Goal: Information Seeking & Learning: Learn about a topic

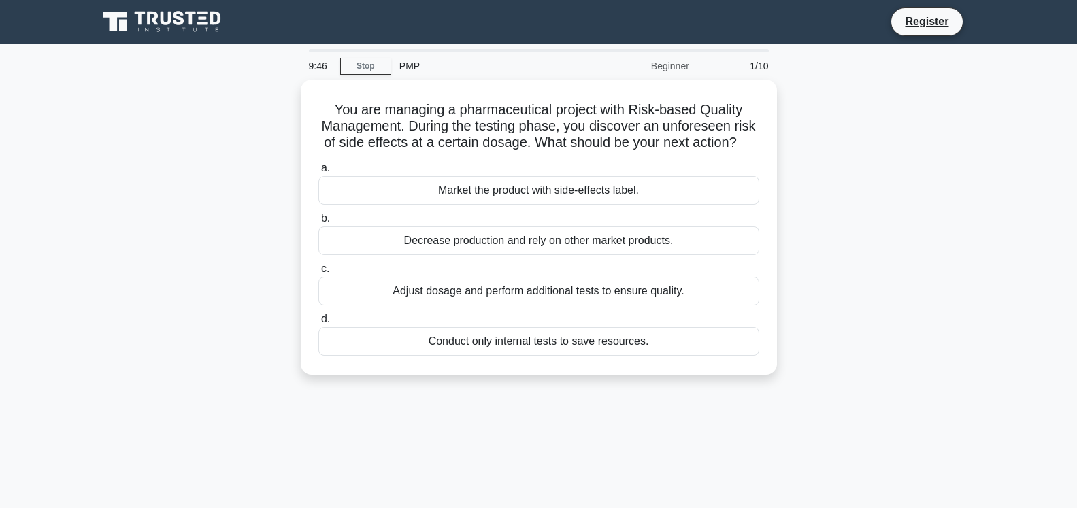
drag, startPoint x: 865, startPoint y: 193, endPoint x: 875, endPoint y: 150, distance: 44.7
click at [865, 193] on div "You are managing a pharmaceutical project with Risk-based Quality Management. D…" at bounding box center [539, 236] width 898 height 312
click at [835, 97] on div "You are managing a pharmaceutical project with Risk-based Quality Management. D…" at bounding box center [539, 236] width 898 height 312
click at [207, 29] on icon at bounding box center [163, 22] width 131 height 26
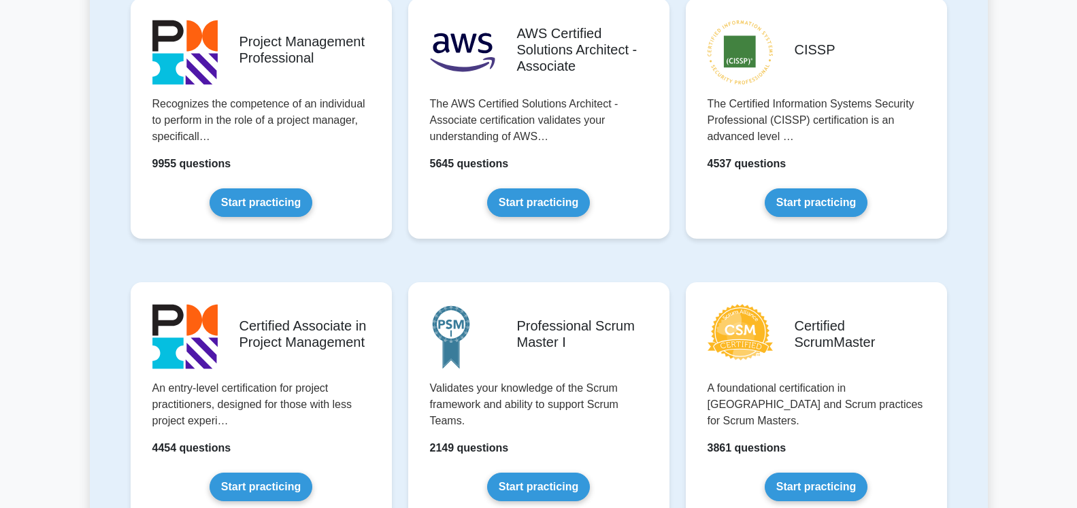
scroll to position [347, 0]
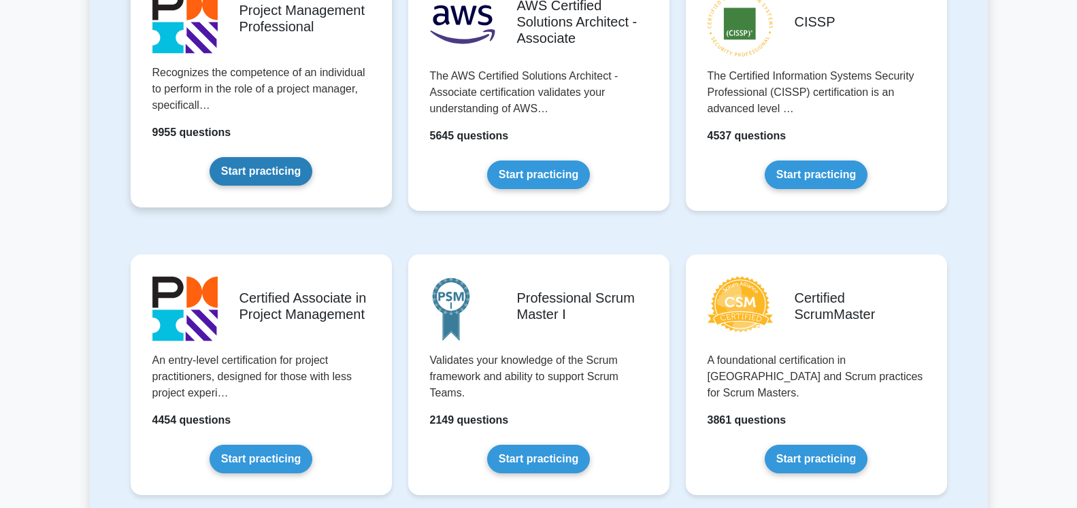
click at [261, 157] on link "Start practicing" at bounding box center [261, 171] width 103 height 29
click at [269, 167] on link "Start practicing" at bounding box center [261, 171] width 103 height 29
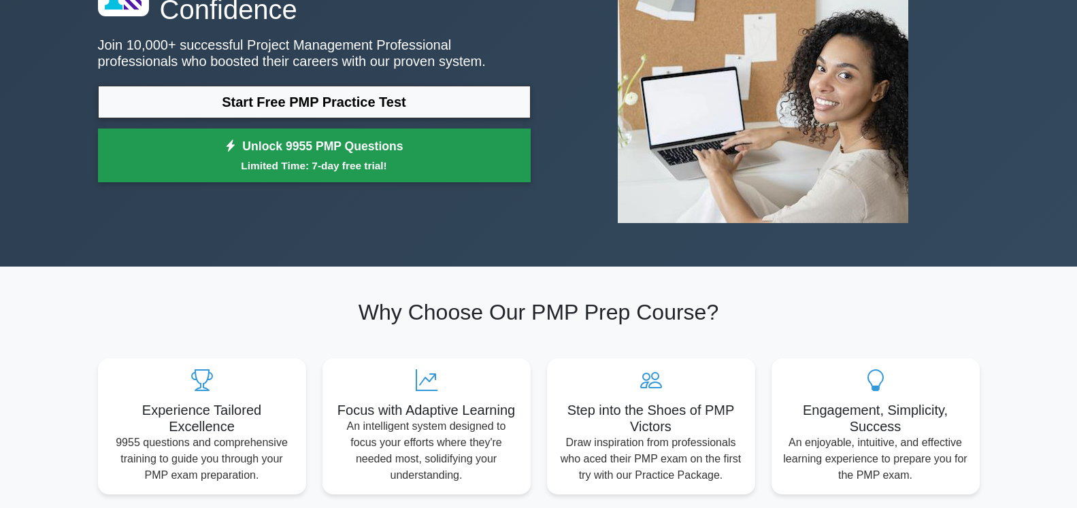
scroll to position [139, 0]
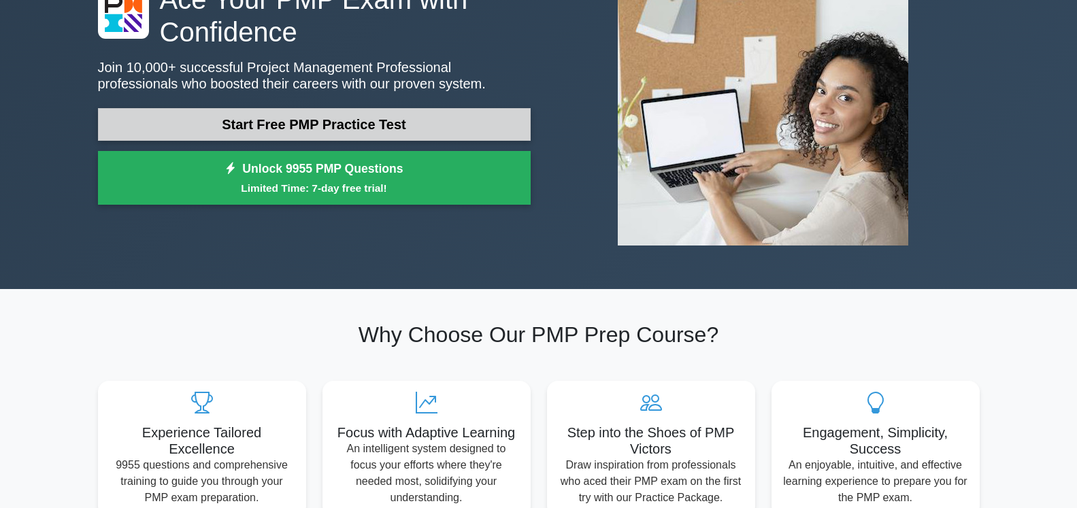
click at [388, 127] on link "Start Free PMP Practice Test" at bounding box center [314, 124] width 433 height 33
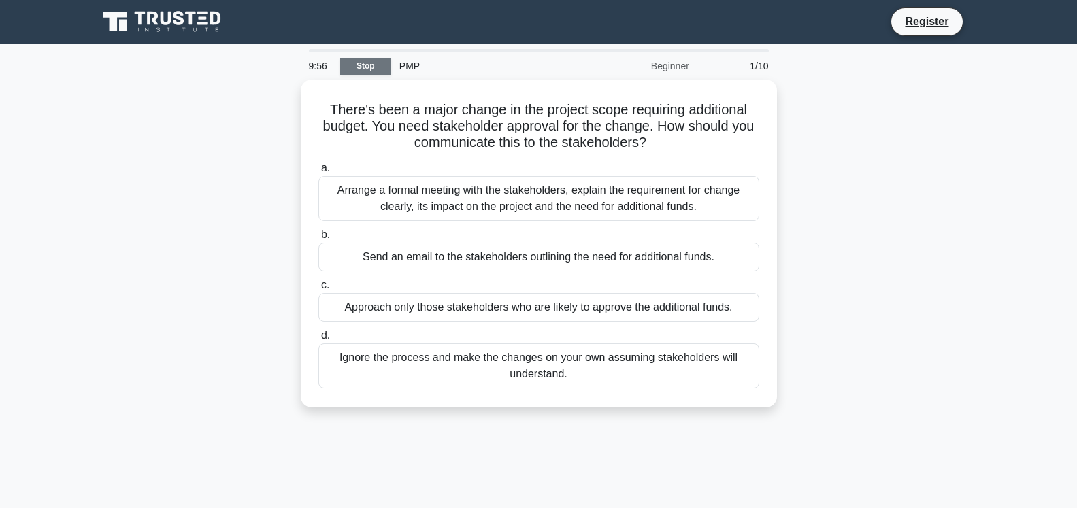
click at [365, 61] on link "Stop" at bounding box center [365, 66] width 51 height 17
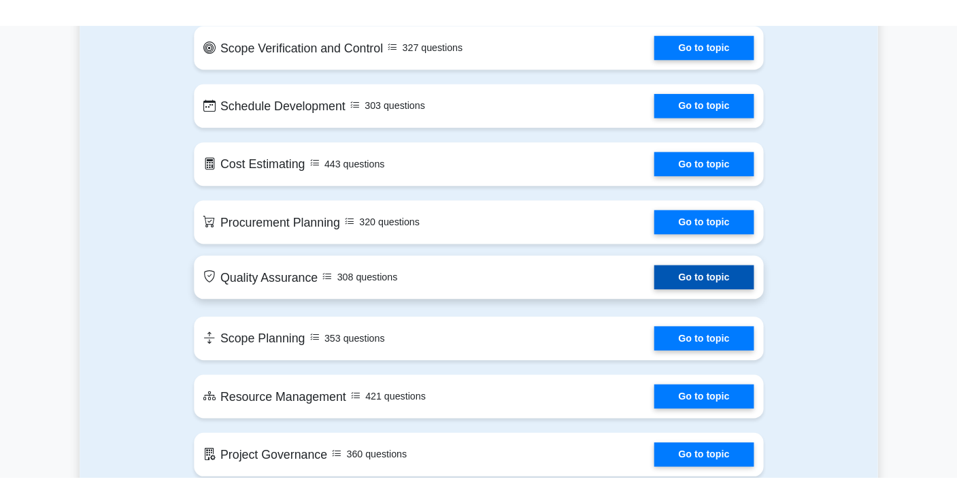
scroll to position [1735, 0]
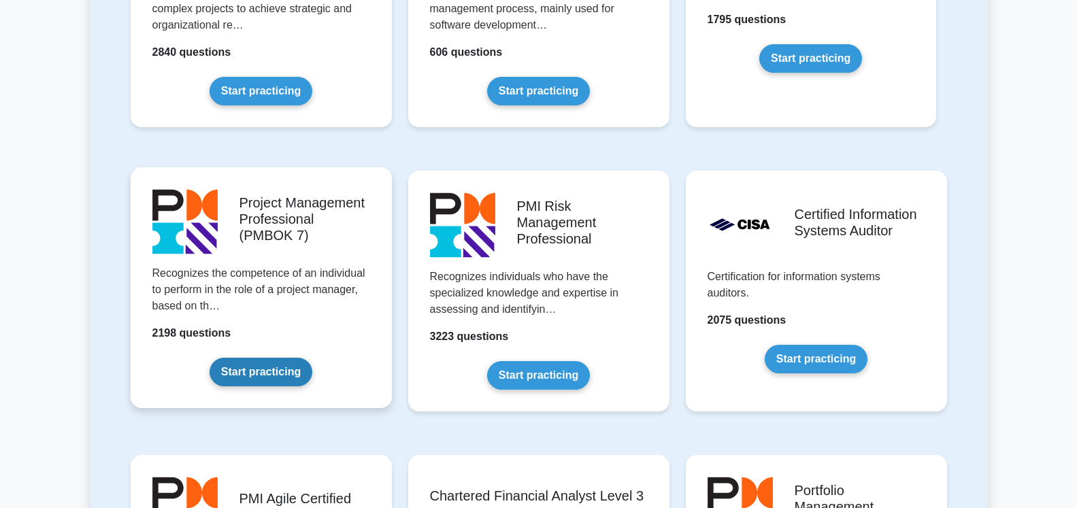
scroll to position [1041, 0]
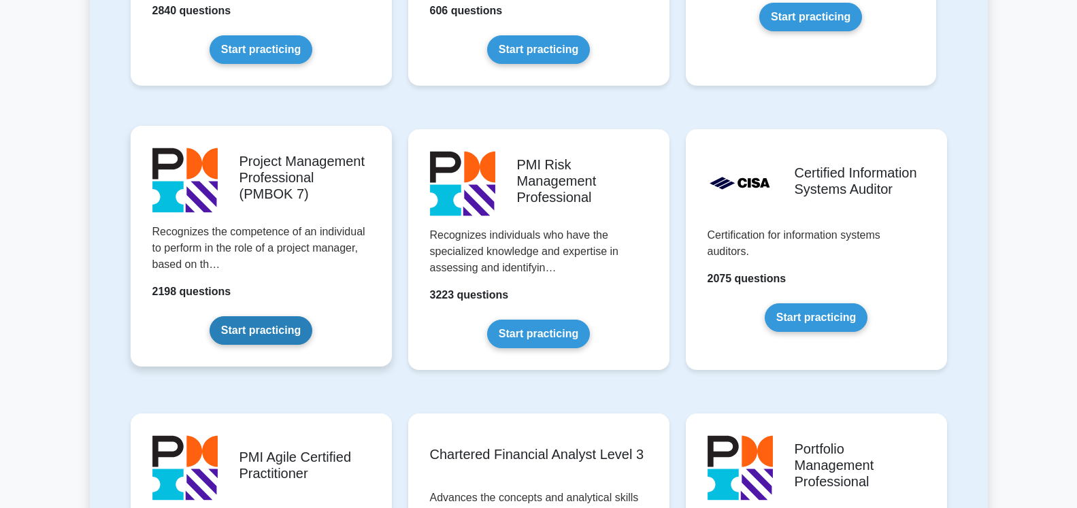
click at [265, 337] on link "Start practicing" at bounding box center [261, 330] width 103 height 29
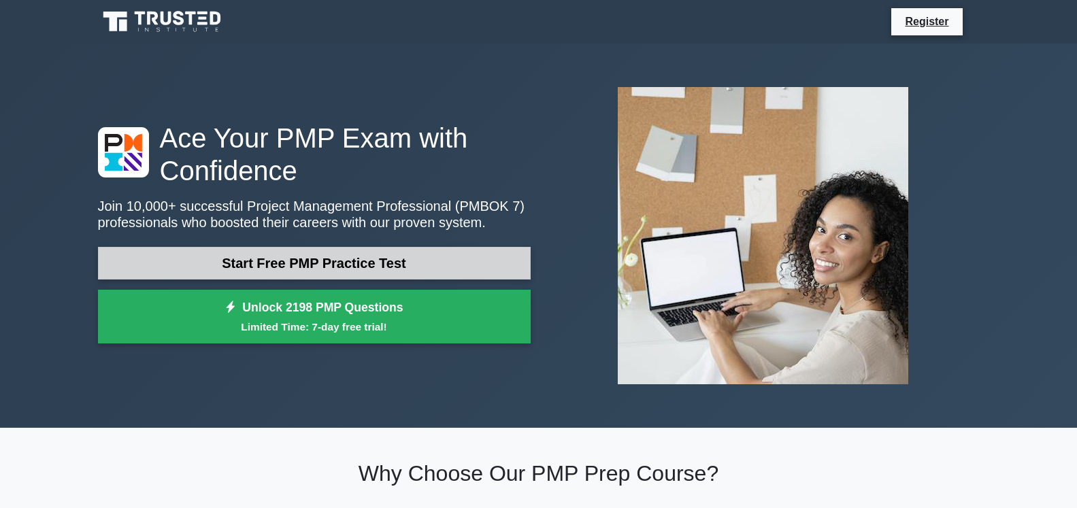
click at [358, 265] on link "Start Free PMP Practice Test" at bounding box center [314, 263] width 433 height 33
click at [386, 256] on link "Start Free PMP Practice Test" at bounding box center [314, 263] width 433 height 33
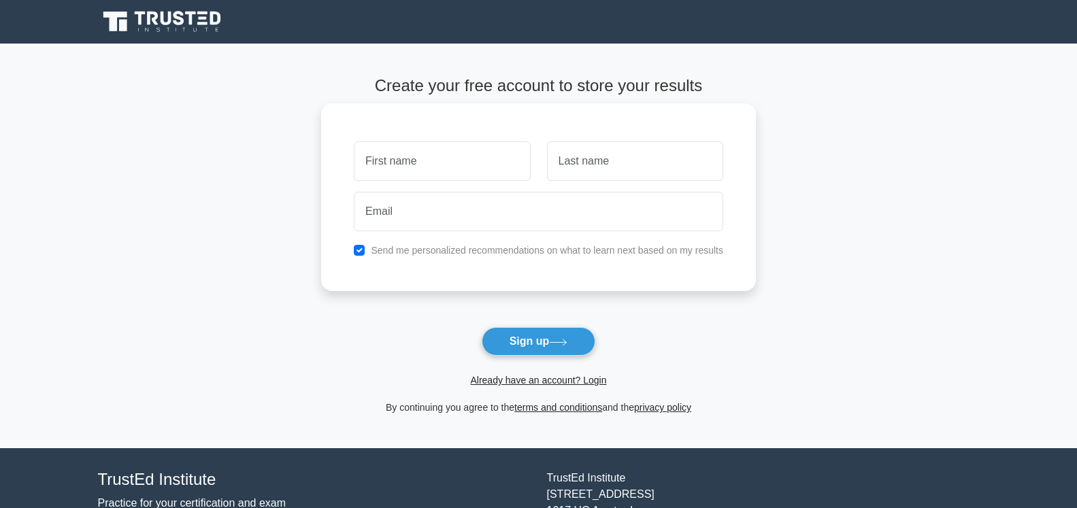
click at [436, 157] on input "text" at bounding box center [442, 160] width 176 height 39
type input "Emanuel"
type input "fgtggtbut"
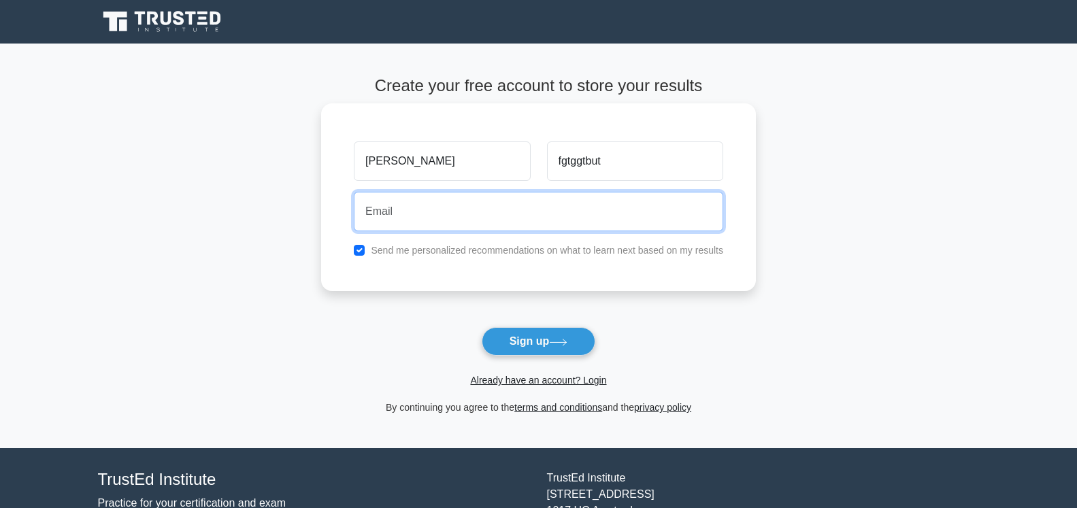
click at [402, 216] on input "email" at bounding box center [538, 211] width 369 height 39
type input "butteriemanuele@gmail.com"
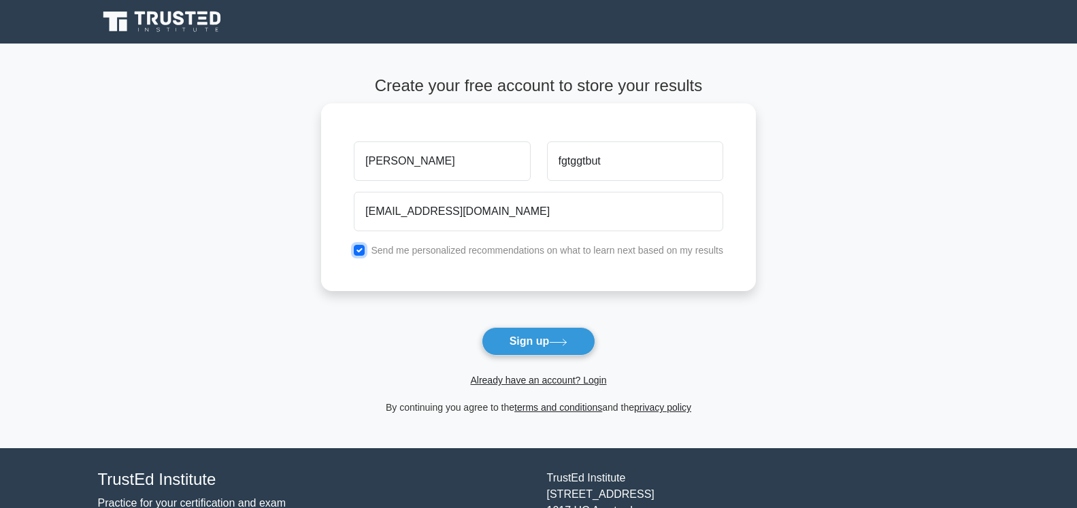
click at [360, 250] on input "checkbox" at bounding box center [359, 250] width 11 height 11
checkbox input "false"
click at [549, 380] on link "Already have an account? Login" at bounding box center [538, 380] width 136 height 11
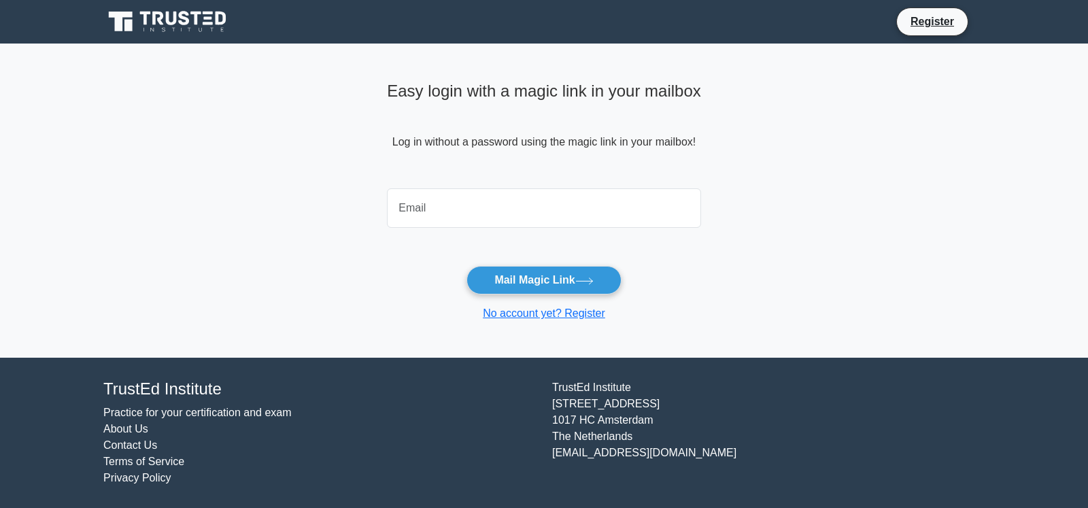
click at [469, 212] on input "email" at bounding box center [544, 207] width 314 height 39
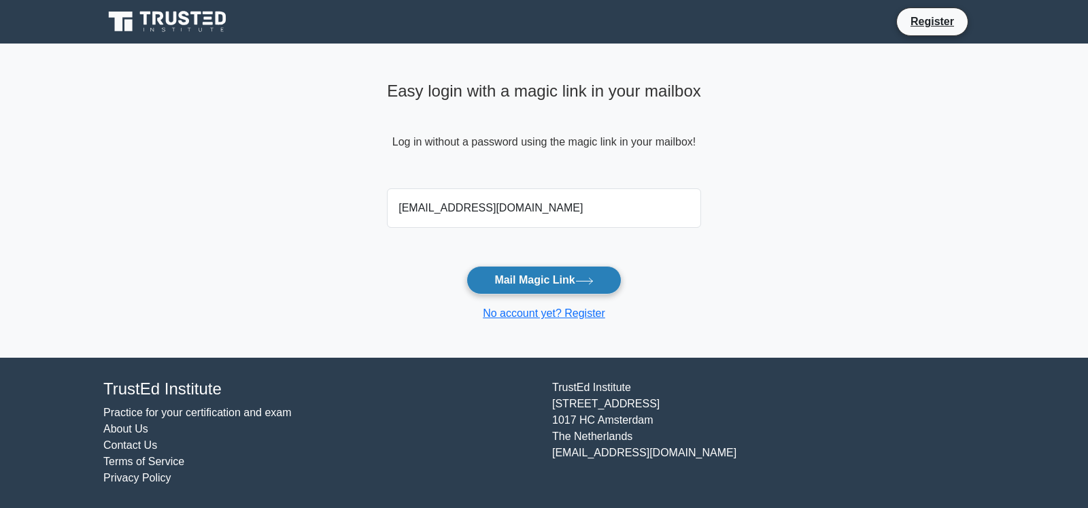
type input "butteriemanuele@gmail.com"
click at [556, 286] on button "Mail Magic Link" at bounding box center [544, 280] width 154 height 29
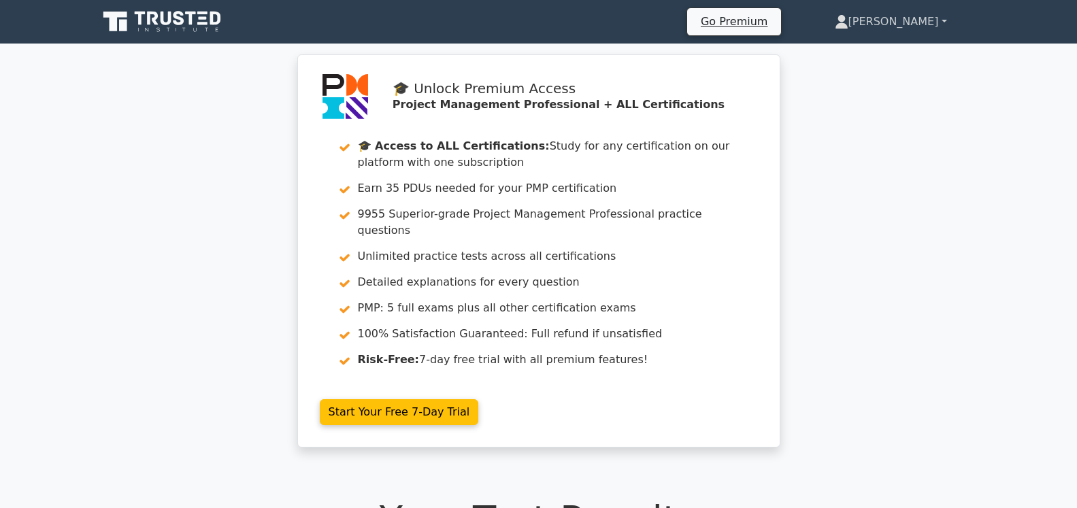
click at [918, 23] on link "[PERSON_NAME]" at bounding box center [891, 21] width 178 height 27
click at [201, 24] on icon at bounding box center [203, 23] width 10 height 3
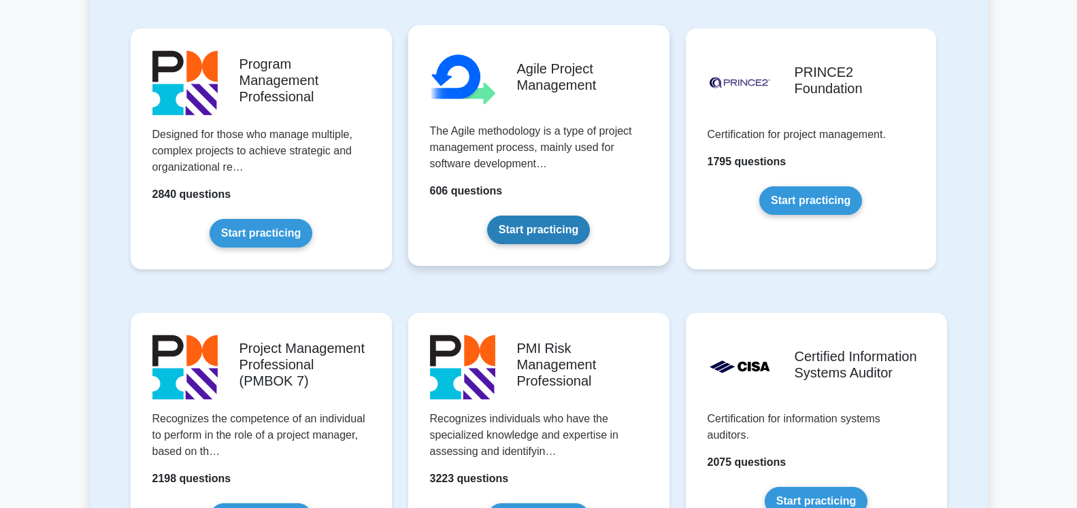
scroll to position [902, 0]
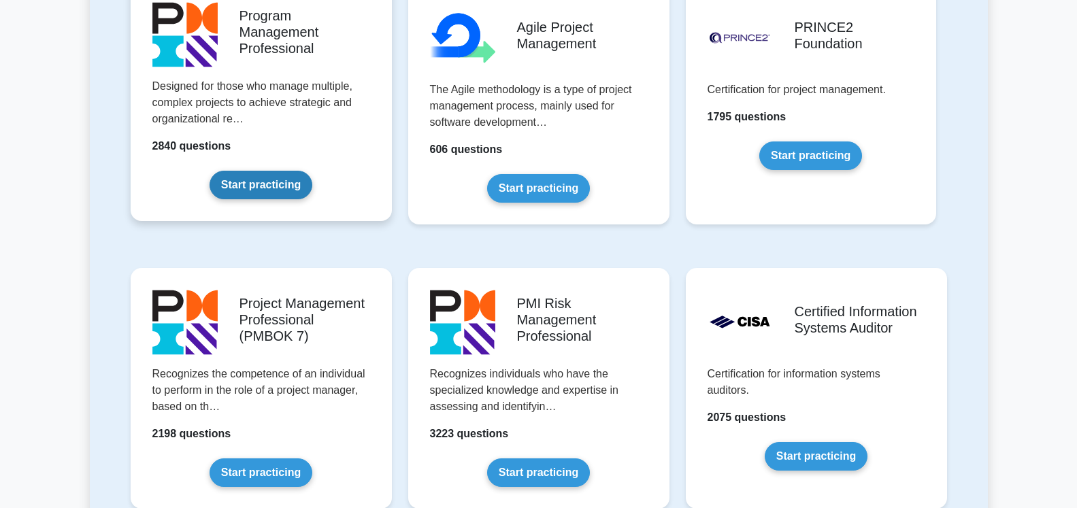
click at [239, 184] on link "Start practicing" at bounding box center [261, 185] width 103 height 29
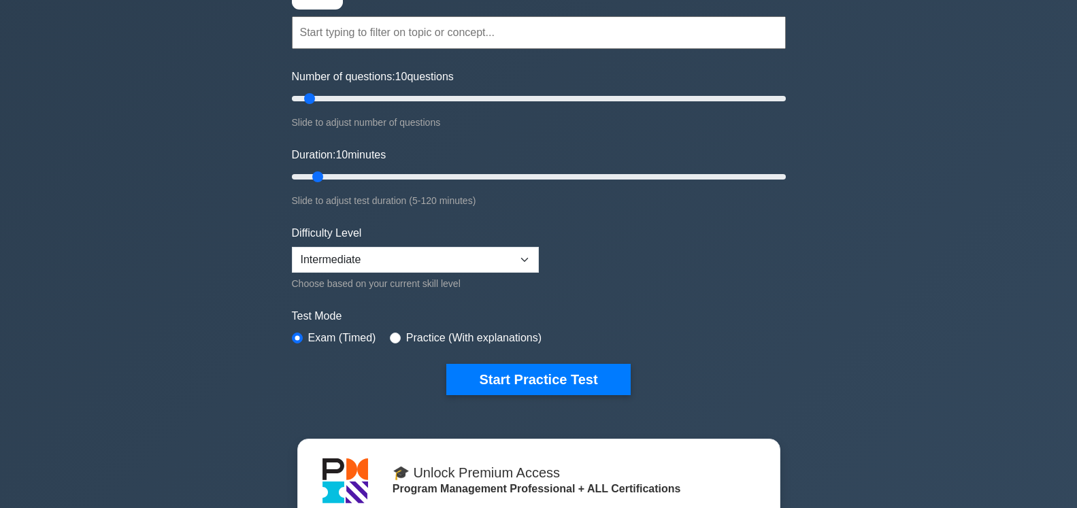
scroll to position [139, 0]
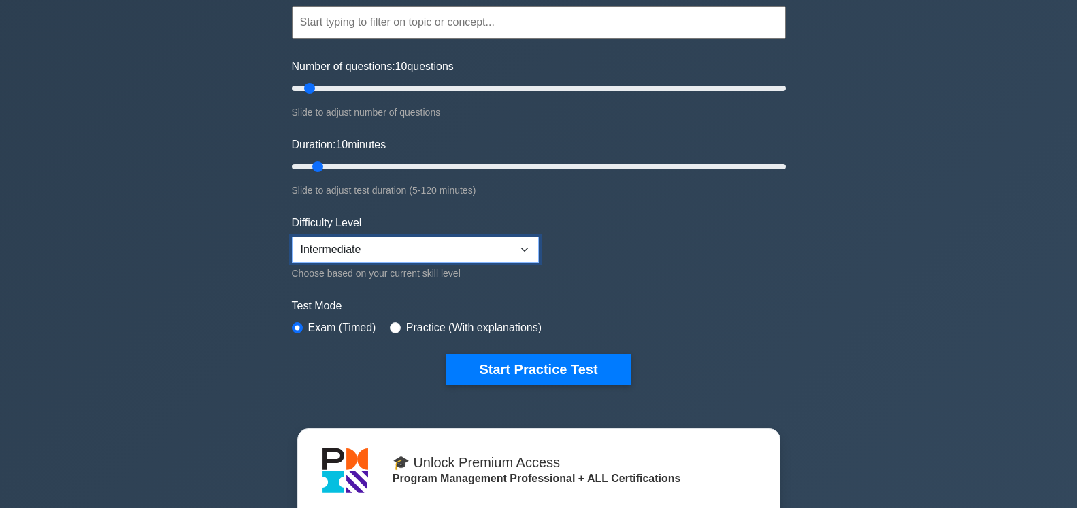
click at [474, 247] on select "Beginner Intermediate Expert" at bounding box center [415, 250] width 247 height 26
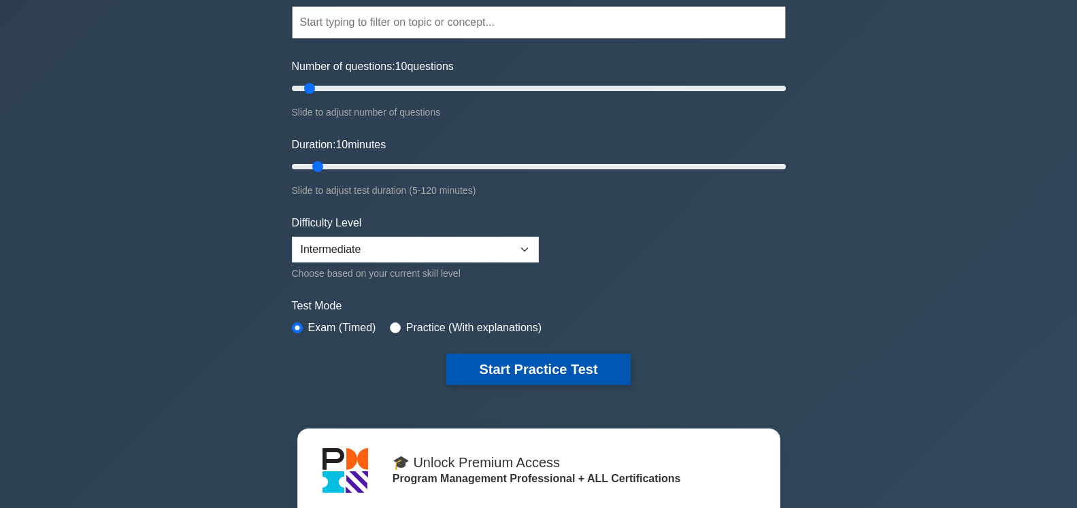
click at [531, 371] on button "Start Practice Test" at bounding box center [538, 369] width 184 height 31
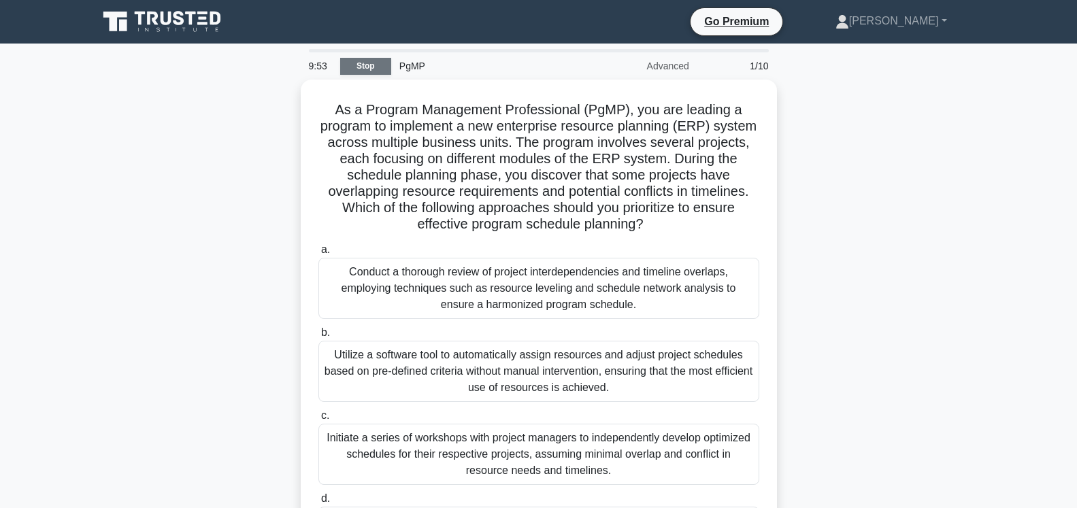
click at [363, 67] on link "Stop" at bounding box center [365, 66] width 51 height 17
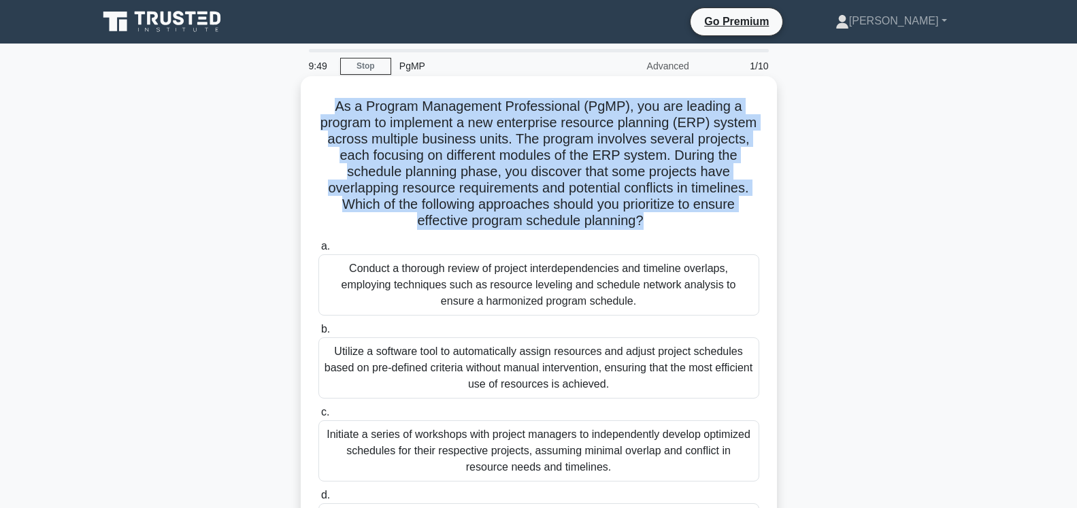
drag, startPoint x: 601, startPoint y: 214, endPoint x: 326, endPoint y: 111, distance: 293.6
click at [326, 111] on h5 "As a Program Management Professional (PgMP), you are leading a program to imple…" at bounding box center [539, 164] width 444 height 132
drag, startPoint x: 630, startPoint y: 310, endPoint x: 335, endPoint y: 269, distance: 297.5
click at [335, 269] on div "Conduct a thorough review of project interdependencies and timeline overlaps, e…" at bounding box center [538, 284] width 441 height 61
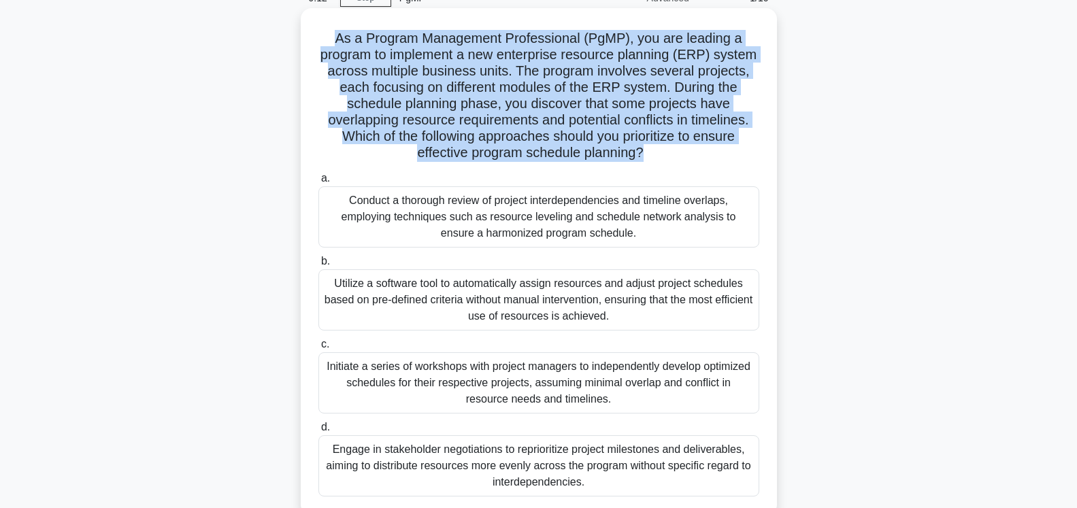
scroll to position [139, 0]
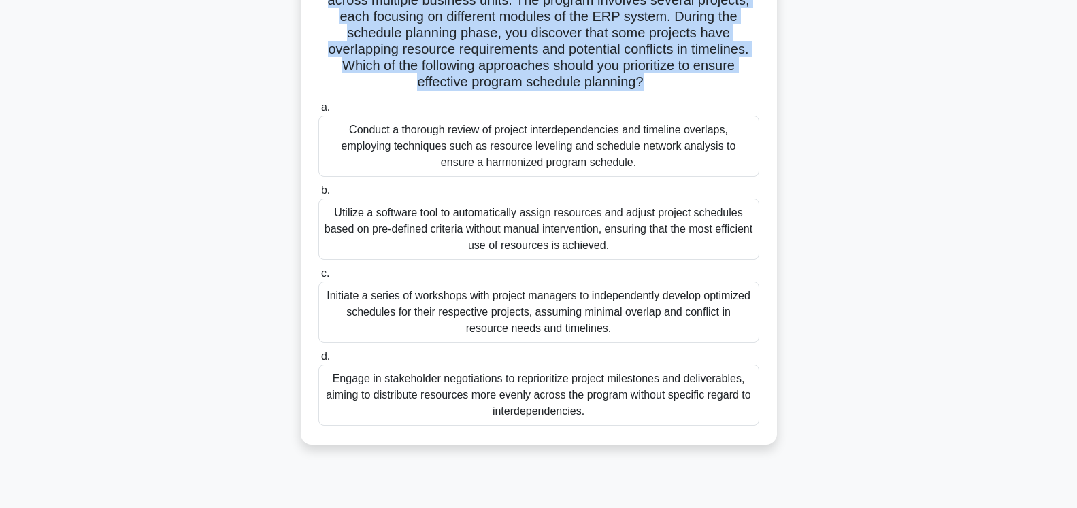
drag, startPoint x: 630, startPoint y: 248, endPoint x: 335, endPoint y: 212, distance: 296.7
click at [335, 212] on div "Utilize a software tool to automatically assign resources and adjust project sc…" at bounding box center [538, 229] width 441 height 61
drag, startPoint x: 590, startPoint y: 324, endPoint x: 318, endPoint y: 299, distance: 273.3
click at [318, 299] on div "Initiate a series of workshops with project managers to independently develop o…" at bounding box center [538, 312] width 441 height 61
copy div "Initiate a series of workshops with project managers to independently develop o…"
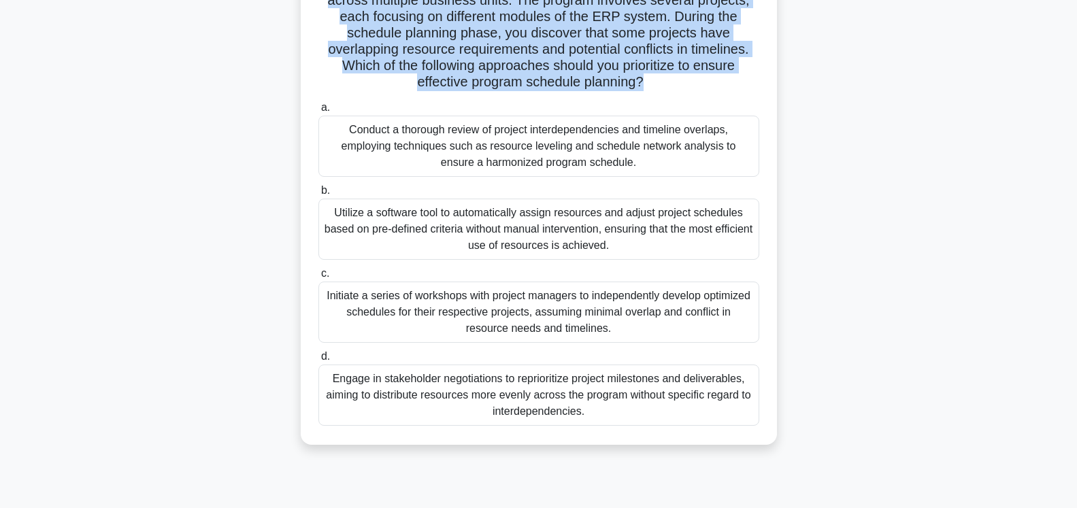
drag, startPoint x: 429, startPoint y: 391, endPoint x: 499, endPoint y: 399, distance: 69.8
click at [420, 390] on div "Engage in stakeholder negotiations to reprioritize project milestones and deliv…" at bounding box center [538, 395] width 441 height 61
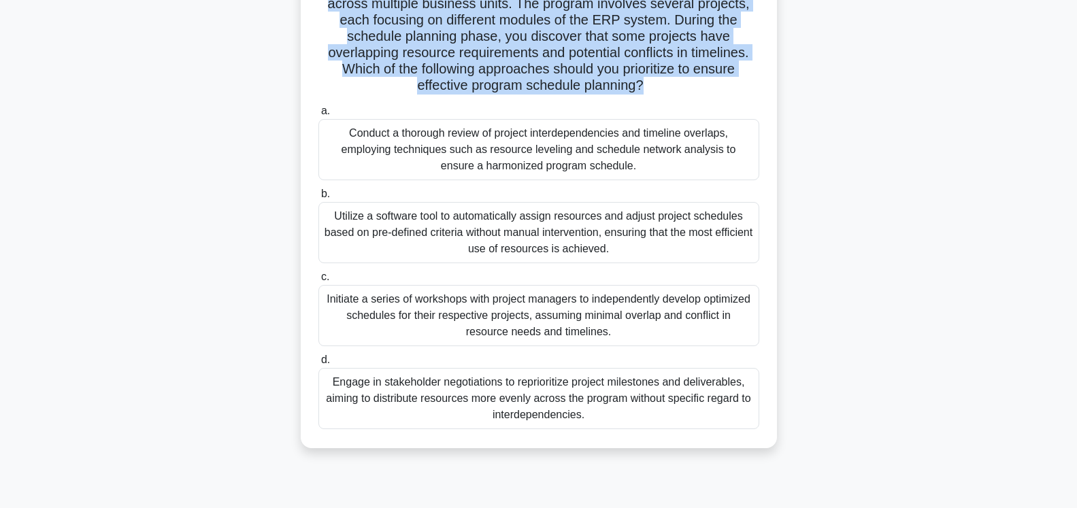
drag, startPoint x: 507, startPoint y: 410, endPoint x: 295, endPoint y: 378, distance: 214.0
click at [295, 378] on div "As a Program Management Professional (PgMP), you are leading a program to imple…" at bounding box center [539, 203] width 898 height 524
copy div "Engage in stakeholder negotiations to reprioritize project milestones and deliv…"
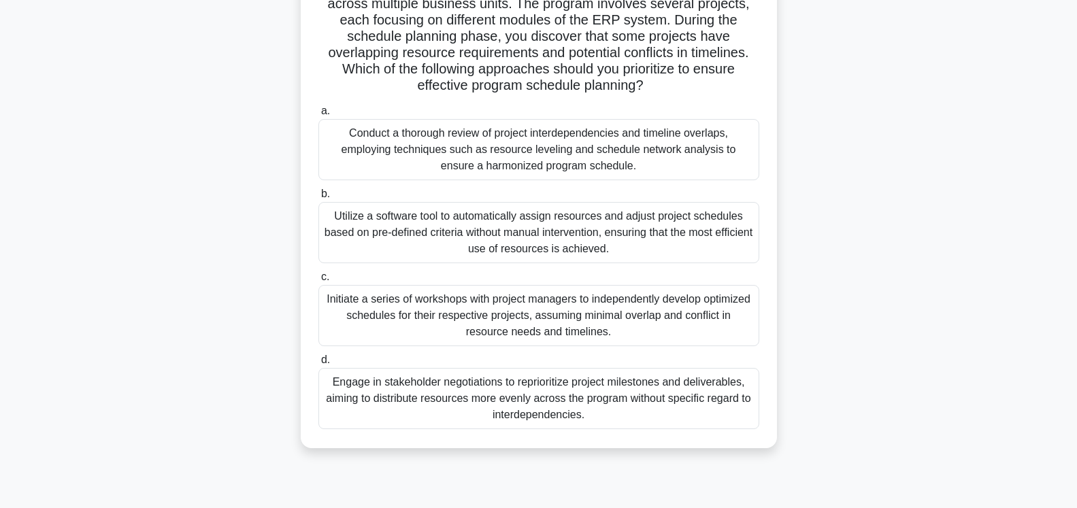
click at [148, 233] on div "As a Program Management Professional (PgMP), you are leading a program to imple…" at bounding box center [539, 203] width 898 height 524
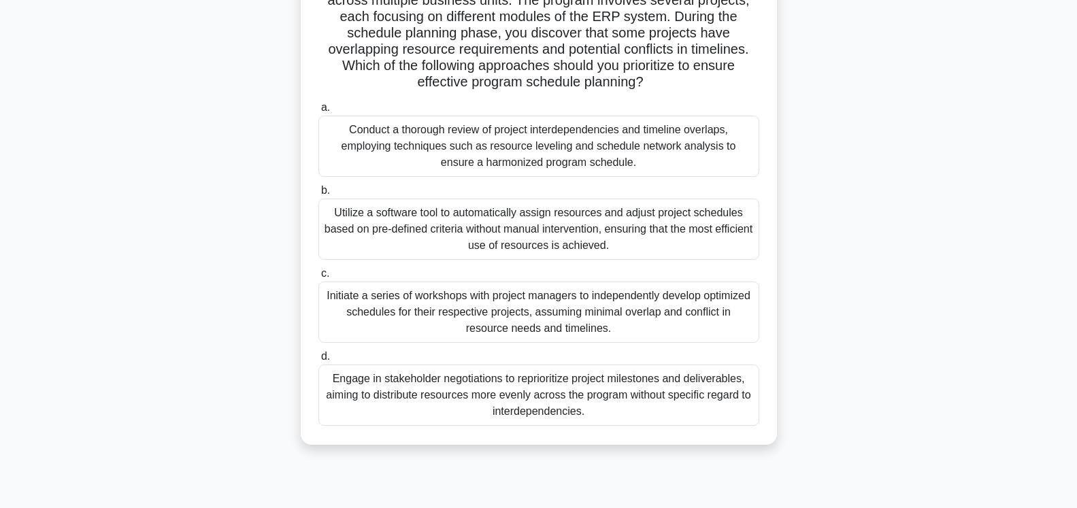
click at [536, 139] on div "Conduct a thorough review of project interdependencies and timeline overlaps, e…" at bounding box center [538, 146] width 441 height 61
click at [318, 112] on input "a. Conduct a thorough review of project interdependencies and timeline overlaps…" at bounding box center [318, 107] width 0 height 9
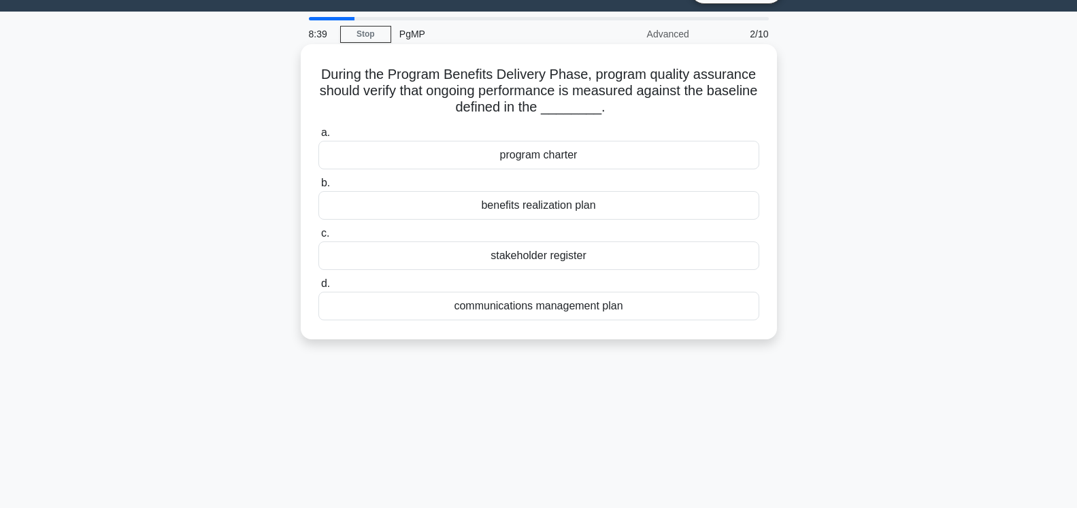
scroll to position [0, 0]
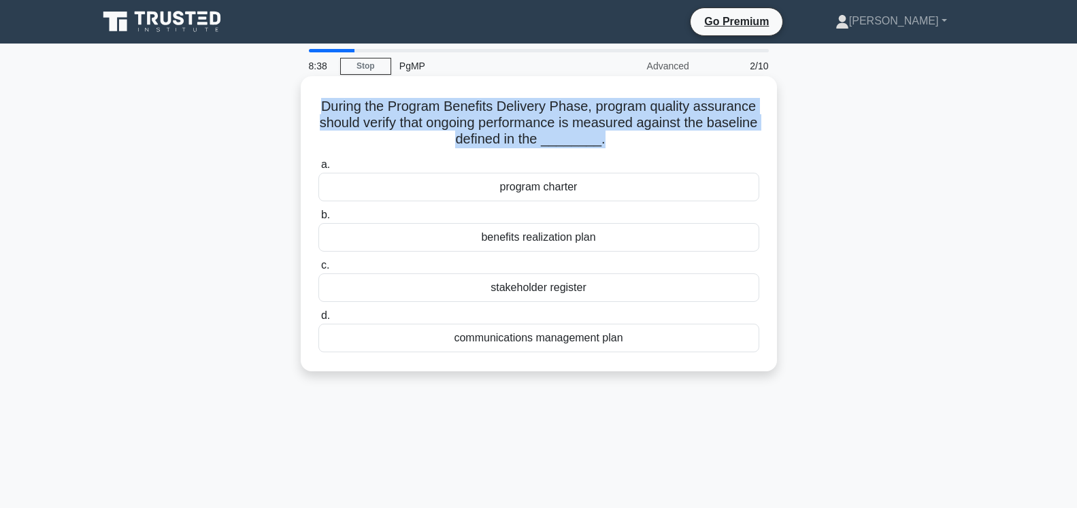
drag, startPoint x: 609, startPoint y: 146, endPoint x: 311, endPoint y: 107, distance: 300.5
click at [311, 107] on div "During the Program Benefits Delivery Phase, program quality assurance should ve…" at bounding box center [538, 224] width 465 height 284
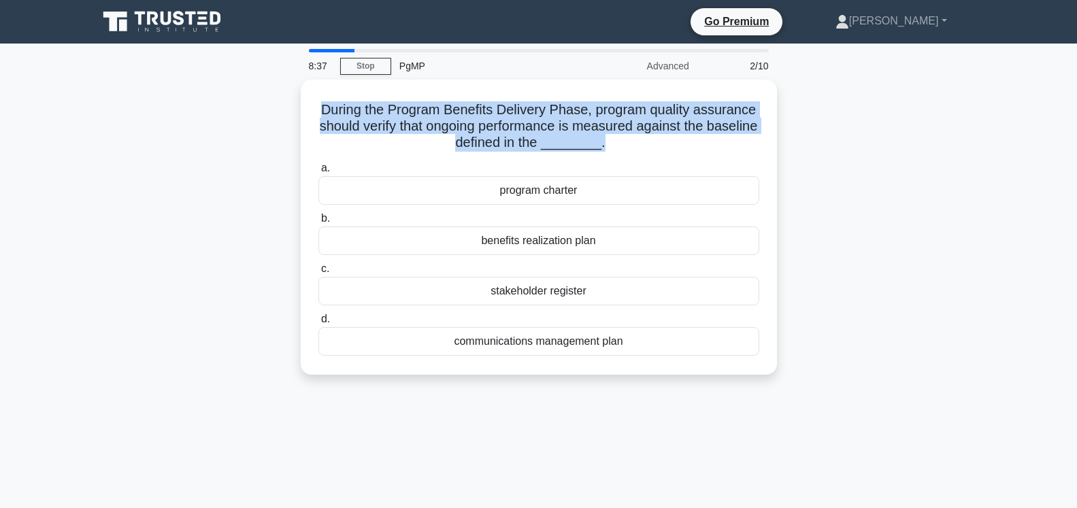
copy h5 "During the Program Benefits Delivery Phase, program quality assurance should ve…"
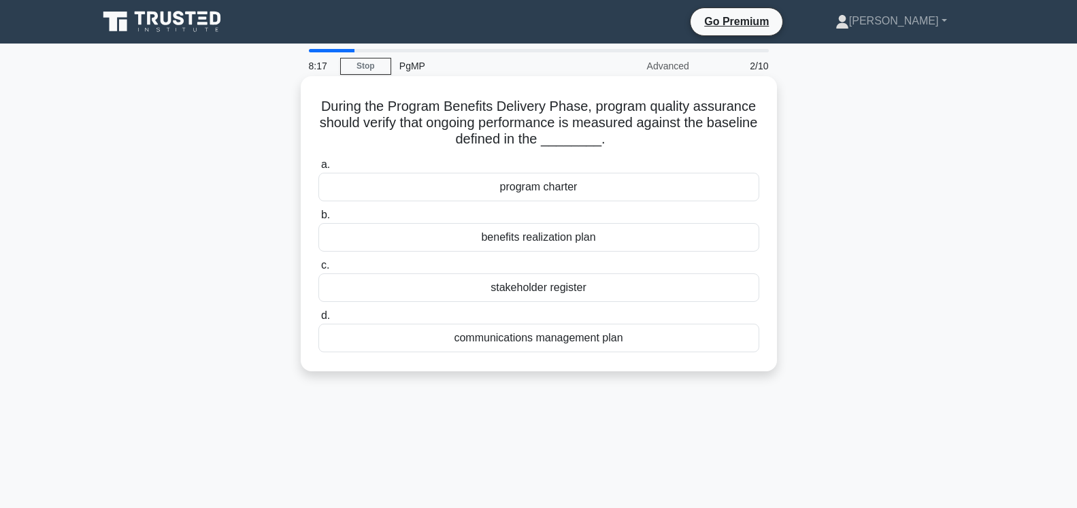
click at [542, 247] on div "benefits realization plan" at bounding box center [538, 237] width 441 height 29
click at [318, 220] on input "b. benefits realization plan" at bounding box center [318, 215] width 0 height 9
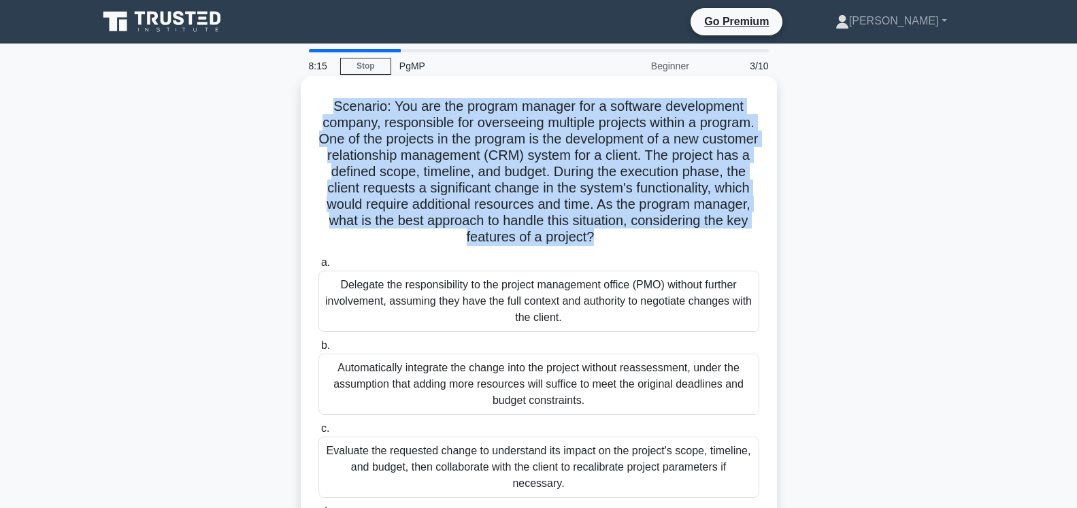
drag, startPoint x: 595, startPoint y: 239, endPoint x: 301, endPoint y: 106, distance: 323.0
click at [301, 106] on div "Scenario: You are the program manager for a software development company, respo…" at bounding box center [539, 329] width 476 height 507
copy h5 "Scenario: You are the program manager for a software development company, respo…"
drag, startPoint x: 555, startPoint y: 321, endPoint x: 325, endPoint y: 288, distance: 232.3
click at [325, 288] on div "Delegate the responsibility to the project management office (PMO) without furt…" at bounding box center [538, 301] width 441 height 61
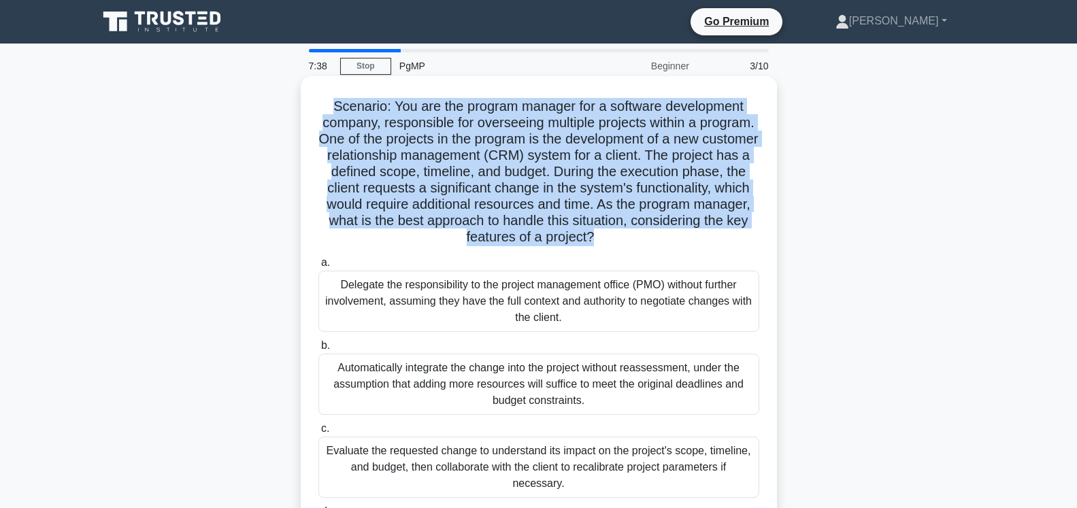
copy div "Delegate the responsibility to the project management office (PMO) without furt…"
drag, startPoint x: 582, startPoint y: 405, endPoint x: 333, endPoint y: 373, distance: 250.9
click at [333, 373] on div "Automatically integrate the change into the project without reassessment, under…" at bounding box center [538, 384] width 441 height 61
copy div "Automatically integrate the change into the project without reassessment, under…"
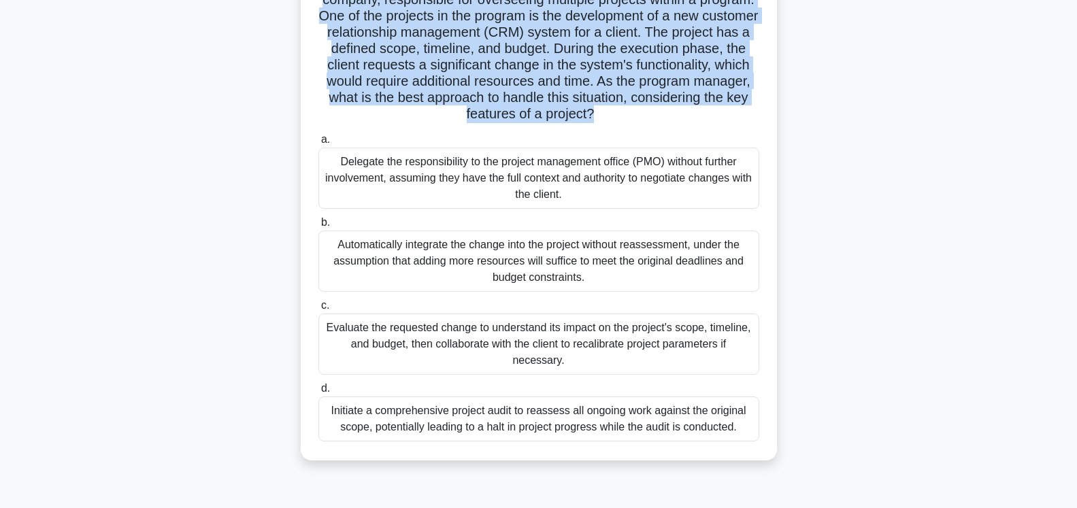
scroll to position [208, 0]
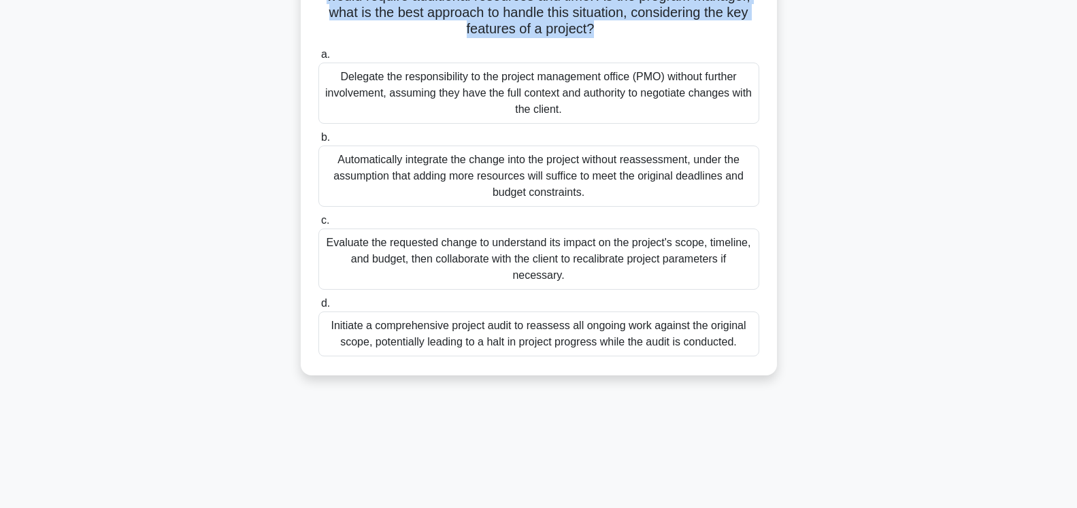
drag, startPoint x: 441, startPoint y: 271, endPoint x: 314, endPoint y: 248, distance: 129.3
click at [314, 248] on div "c. Evaluate the requested change to understand its impact on the project's scop…" at bounding box center [538, 251] width 457 height 78
copy div "Evaluate the requested change to understand its impact on the project's scope, …"
drag, startPoint x: 741, startPoint y: 347, endPoint x: 309, endPoint y: 327, distance: 432.4
click at [309, 327] on div "Scenario: You are the program manager for a software development company, respo…" at bounding box center [538, 121] width 465 height 497
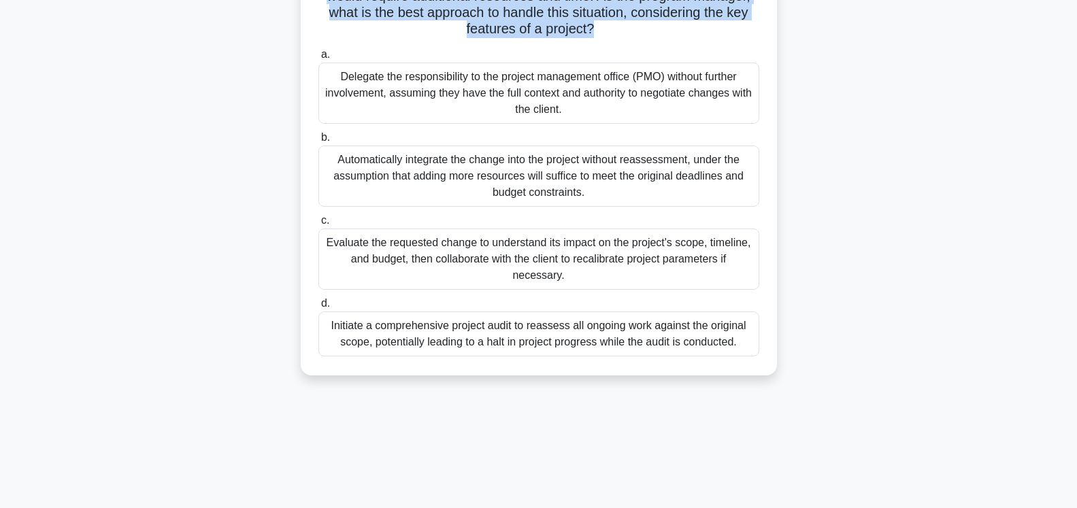
copy div "Initiate a comprehensive project audit to reassess all ongoing work against the…"
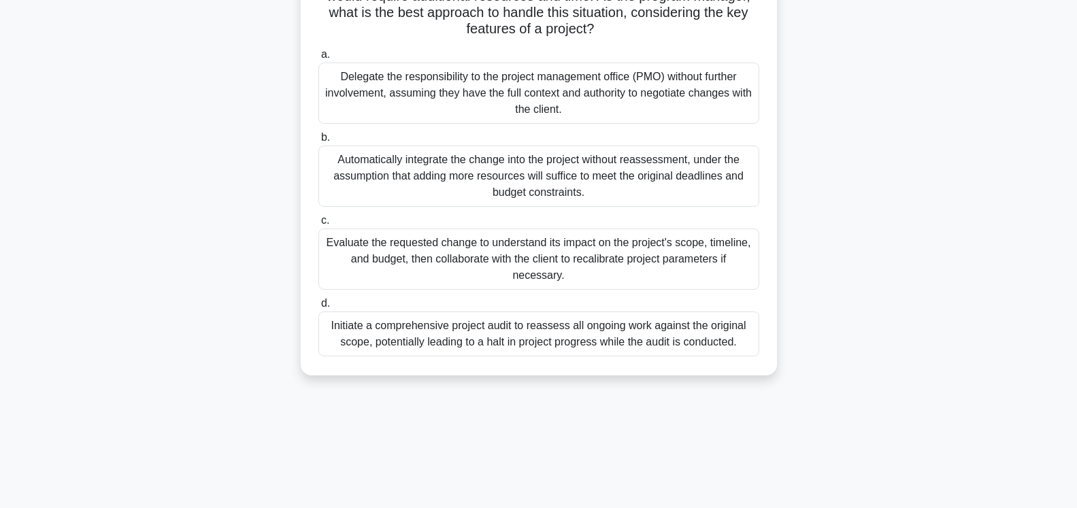
click at [573, 254] on div "Evaluate the requested change to understand its impact on the project's scope, …" at bounding box center [538, 259] width 441 height 61
click at [318, 225] on input "c. Evaluate the requested change to understand its impact on the project's scop…" at bounding box center [318, 220] width 0 height 9
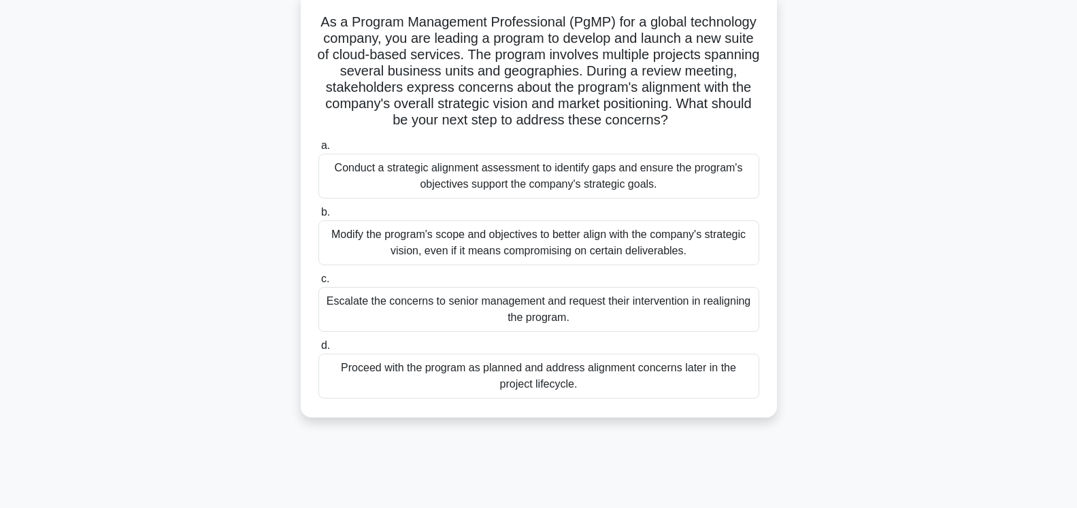
scroll to position [0, 0]
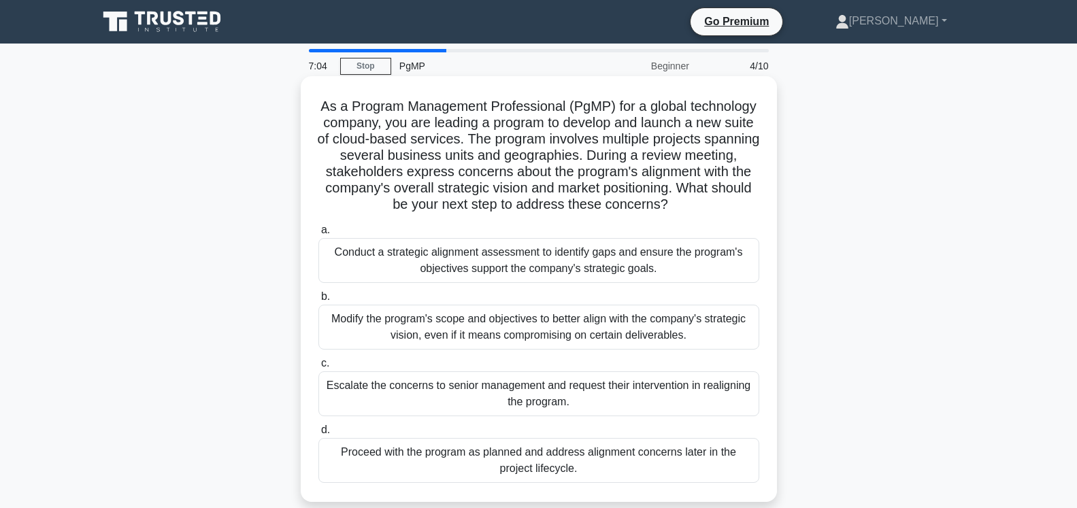
drag, startPoint x: 612, startPoint y: 201, endPoint x: 339, endPoint y: 116, distance: 286.2
click at [327, 118] on h5 "As a Program Management Professional (PgMP) for a global technology company, yo…" at bounding box center [539, 156] width 444 height 116
drag, startPoint x: 327, startPoint y: 110, endPoint x: 669, endPoint y: 214, distance: 357.8
click at [669, 214] on h5 "As a Program Management Professional (PgMP) for a global technology company, yo…" at bounding box center [539, 156] width 444 height 116
drag, startPoint x: 628, startPoint y: 272, endPoint x: 311, endPoint y: 252, distance: 317.6
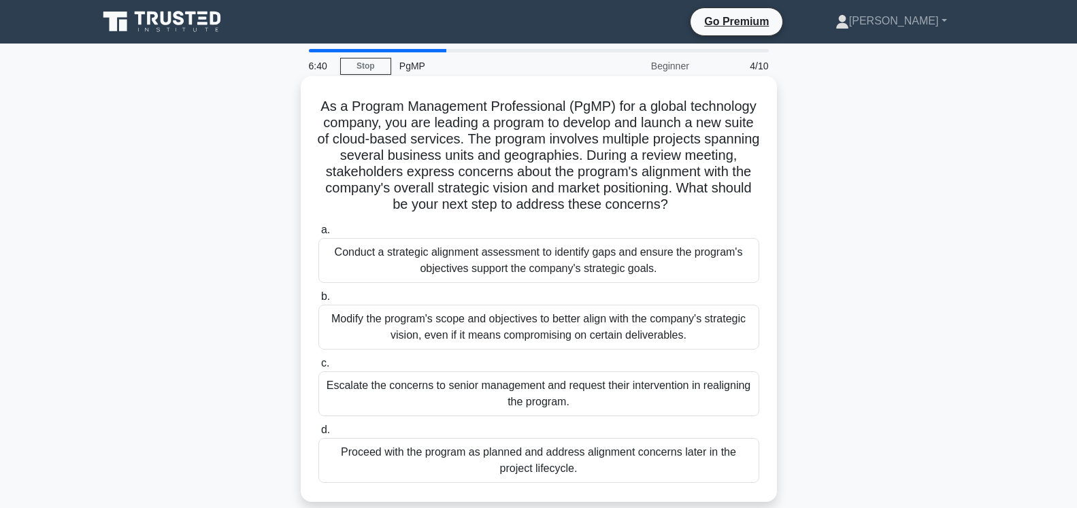
click at [311, 252] on div "a. Conduct a strategic alignment assessment to identify gaps and ensure the pro…" at bounding box center [538, 252] width 457 height 61
drag, startPoint x: 462, startPoint y: 335, endPoint x: 316, endPoint y: 322, distance: 146.1
click at [316, 322] on div "b. Modify the program's scope and objectives to better align with the company's…" at bounding box center [538, 318] width 457 height 61
drag, startPoint x: 579, startPoint y: 406, endPoint x: 312, endPoint y: 381, distance: 268.5
click at [312, 381] on div "c. Escalate the concerns to senior management and request their intervention in…" at bounding box center [538, 385] width 457 height 61
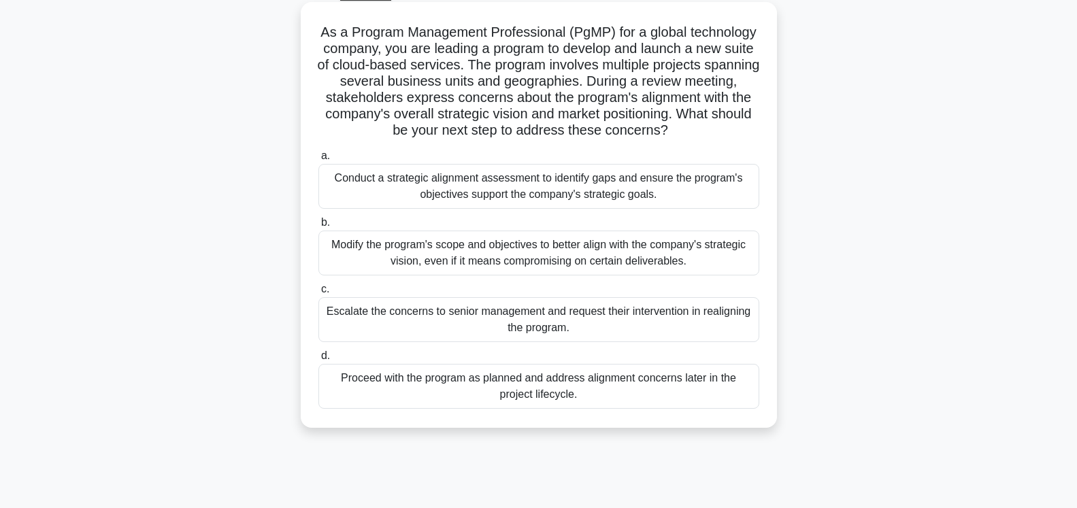
scroll to position [139, 0]
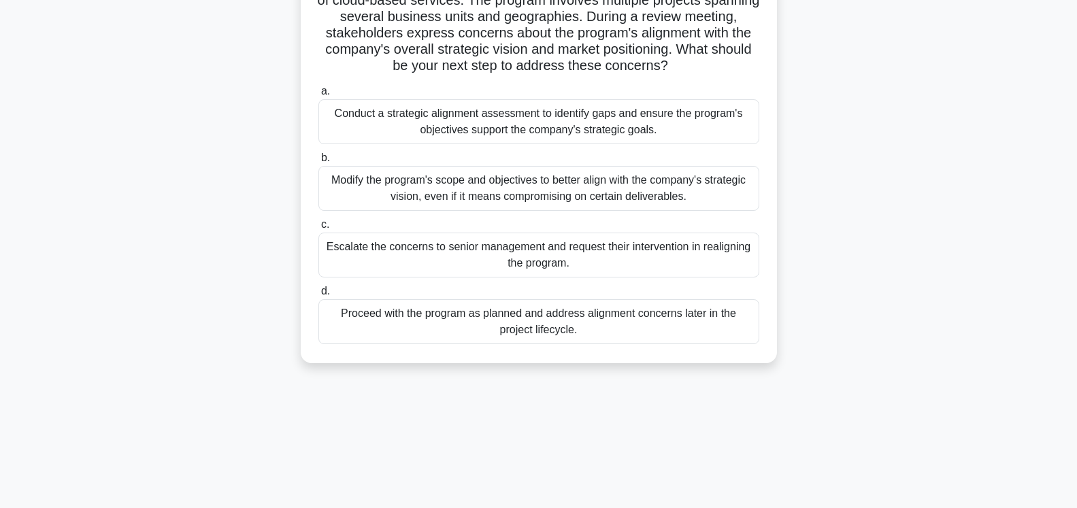
drag, startPoint x: 585, startPoint y: 335, endPoint x: 327, endPoint y: 316, distance: 258.5
click at [327, 316] on div "Proceed with the program as planned and address alignment concerns later in the…" at bounding box center [538, 321] width 441 height 45
drag, startPoint x: 608, startPoint y: 136, endPoint x: 319, endPoint y: 114, distance: 289.9
click at [319, 114] on div "Conduct a strategic alignment assessment to identify gaps and ensure the progra…" at bounding box center [538, 121] width 441 height 45
click at [531, 140] on div "Conduct a strategic alignment assessment to identify gaps and ensure the progra…" at bounding box center [538, 121] width 441 height 45
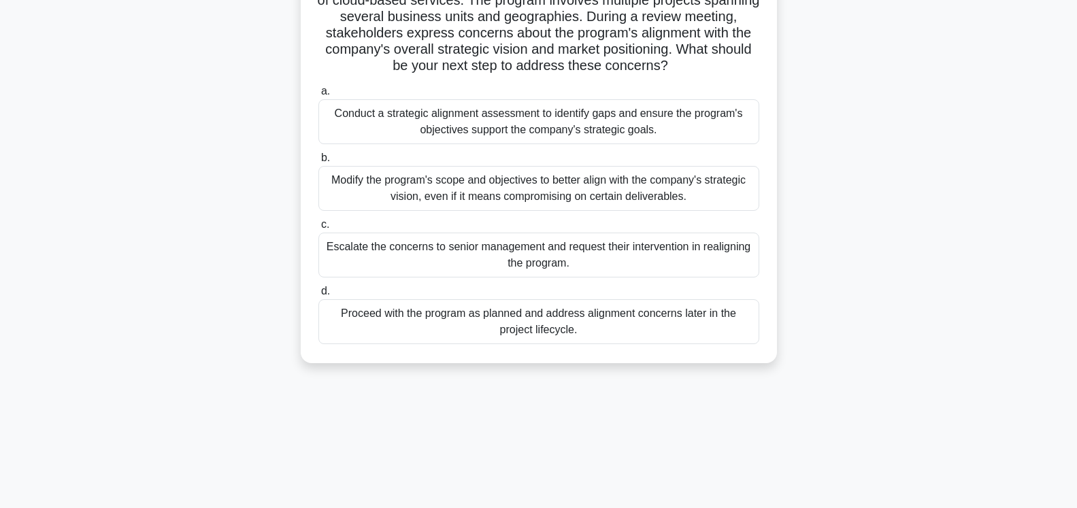
click at [318, 96] on input "a. Conduct a strategic alignment assessment to identify gaps and ensure the pro…" at bounding box center [318, 91] width 0 height 9
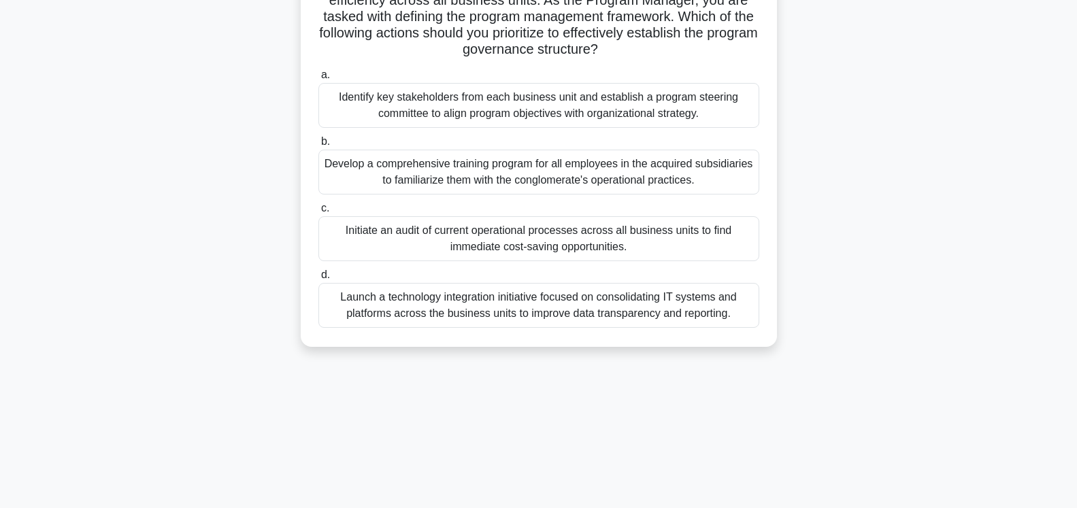
scroll to position [0, 0]
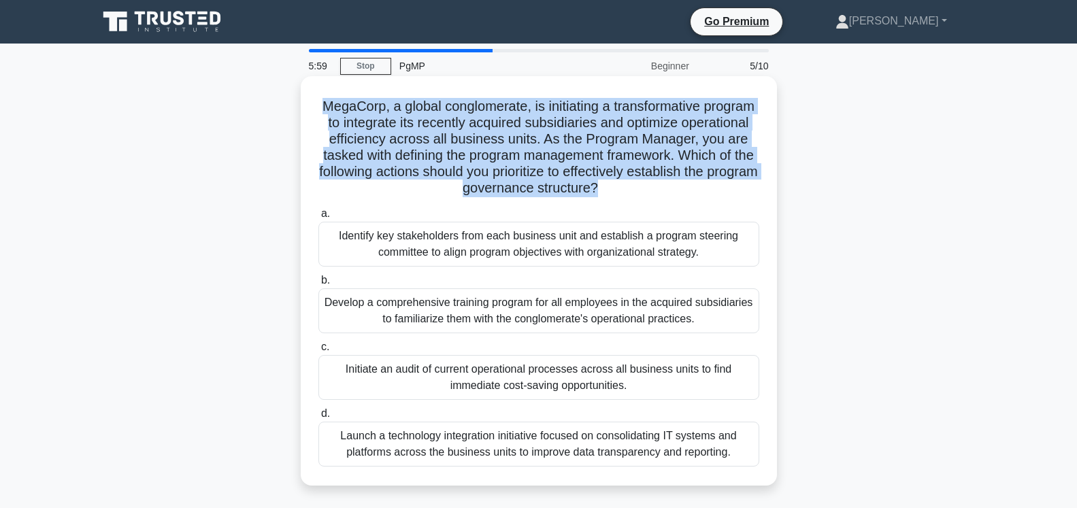
drag, startPoint x: 627, startPoint y: 190, endPoint x: 314, endPoint y: 107, distance: 324.2
click at [314, 107] on div "MegaCorp, a global conglomerate, is initiating a transformative program to inte…" at bounding box center [538, 281] width 465 height 399
copy h5 "MegaCorp, a global conglomerate, is initiating a transformative program to inte…"
drag, startPoint x: 695, startPoint y: 256, endPoint x: 314, endPoint y: 240, distance: 381.3
click at [314, 240] on div "a. Identify key stakeholders from each business unit and establish a program st…" at bounding box center [538, 235] width 457 height 61
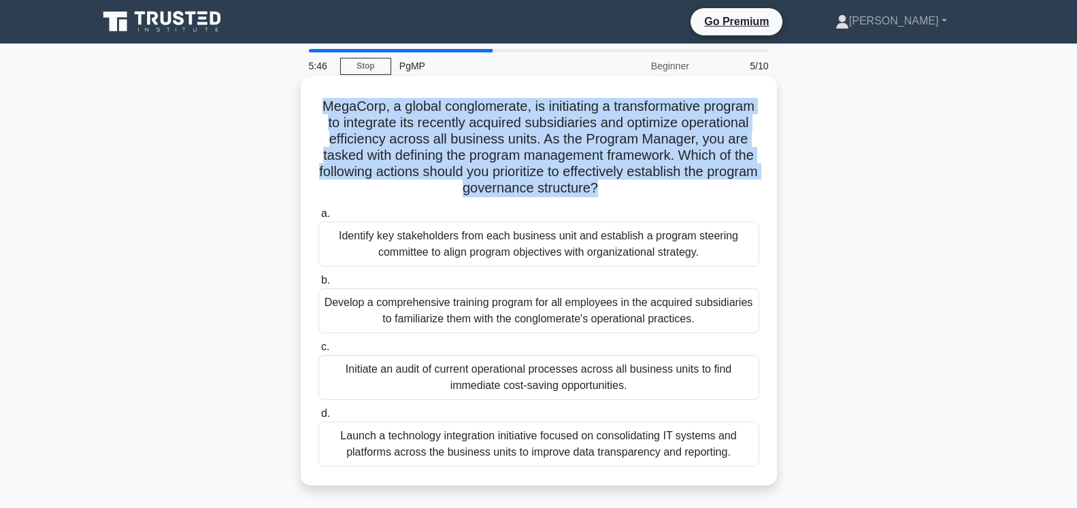
copy div "Identify key stakeholders from each business unit and establish a program steer…"
drag, startPoint x: 488, startPoint y: 324, endPoint x: 317, endPoint y: 312, distance: 171.9
click at [317, 312] on div "b. Develop a comprehensive training program for all employees in the acquired s…" at bounding box center [538, 302] width 457 height 61
drag, startPoint x: 637, startPoint y: 386, endPoint x: 326, endPoint y: 368, distance: 312.1
click at [326, 368] on div "Initiate an audit of current operational processes across all business units to…" at bounding box center [538, 377] width 441 height 45
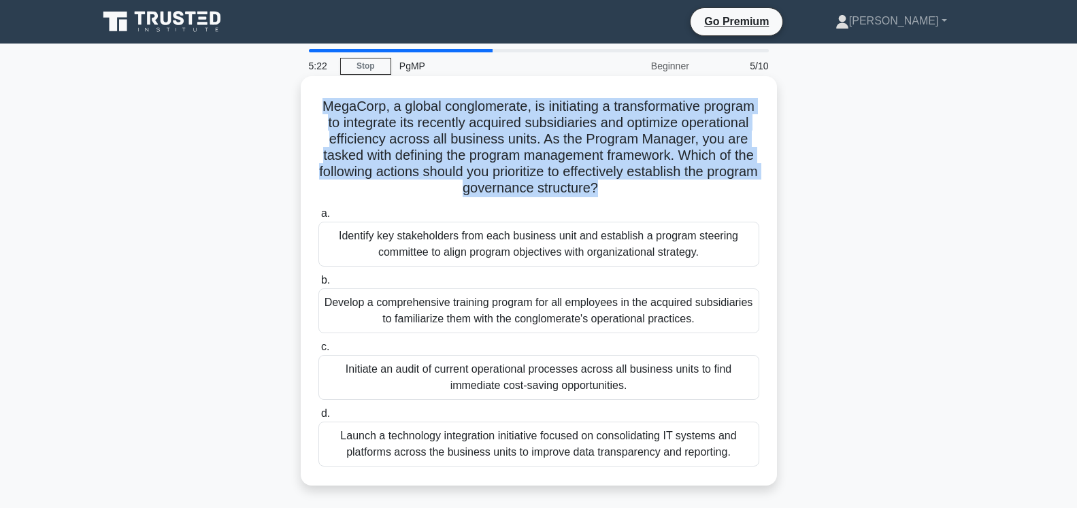
drag, startPoint x: 731, startPoint y: 454, endPoint x: 329, endPoint y: 437, distance: 402.4
click at [329, 437] on div "Launch a technology integration initiative focused on consolidating IT systems …" at bounding box center [538, 444] width 441 height 45
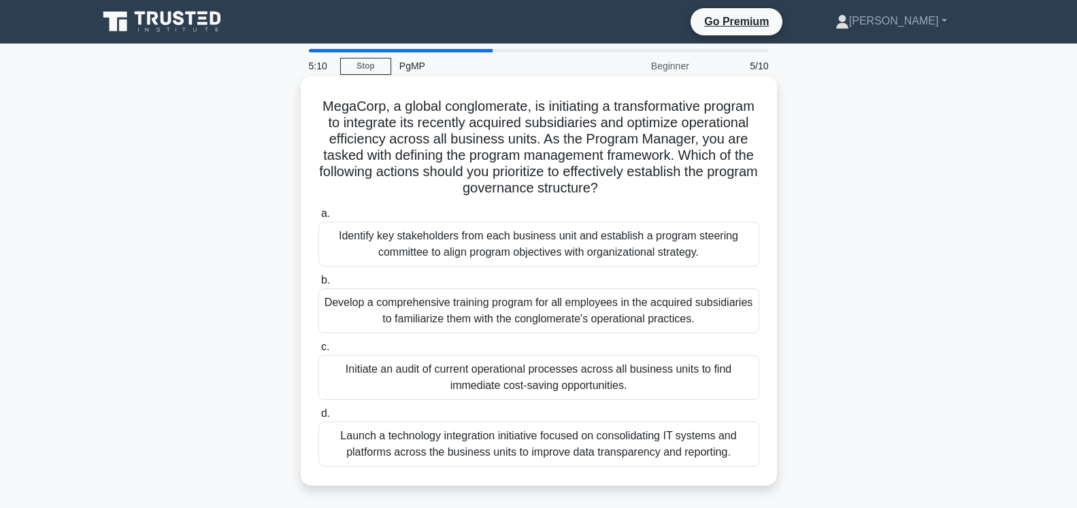
click at [611, 235] on div "Identify key stakeholders from each business unit and establish a program steer…" at bounding box center [538, 244] width 441 height 45
click at [318, 218] on input "a. Identify key stakeholders from each business unit and establish a program st…" at bounding box center [318, 214] width 0 height 9
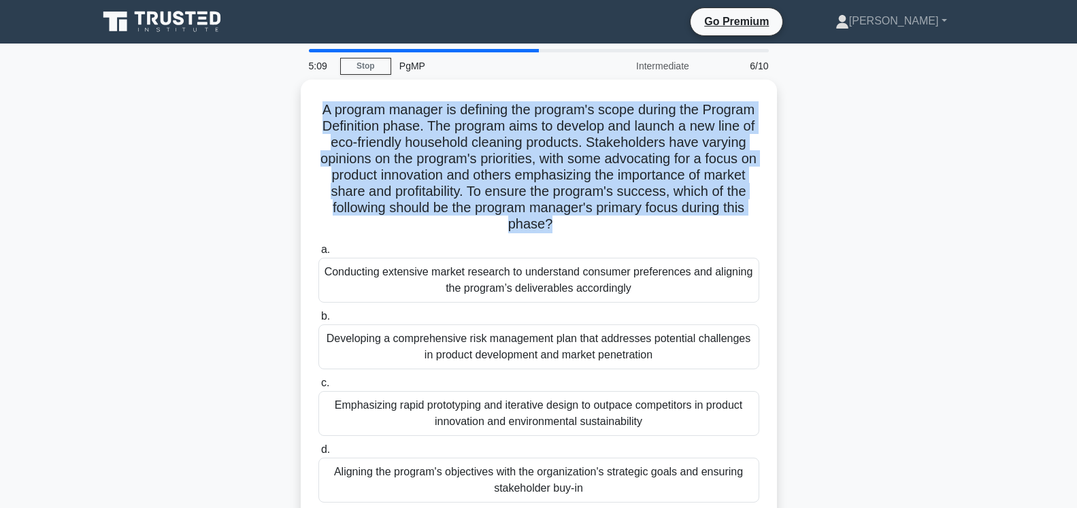
drag, startPoint x: 395, startPoint y: 169, endPoint x: 287, endPoint y: 102, distance: 127.1
click at [287, 102] on div "A program manager is defining the program's scope during the Program Definition…" at bounding box center [539, 309] width 898 height 458
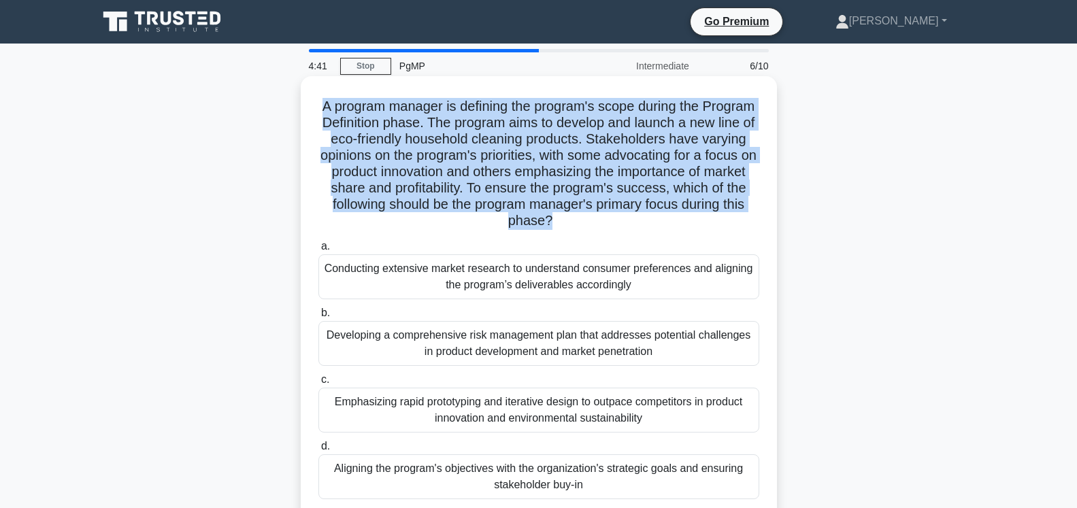
drag, startPoint x: 528, startPoint y: 288, endPoint x: 315, endPoint y: 272, distance: 213.5
click at [315, 272] on div "a. Conducting extensive market research to understand consumer preferences and …" at bounding box center [538, 268] width 457 height 61
drag, startPoint x: 657, startPoint y: 356, endPoint x: 313, endPoint y: 331, distance: 345.1
click at [313, 331] on div "b. Developing a comprehensive risk management plan that addresses potential cha…" at bounding box center [538, 335] width 457 height 61
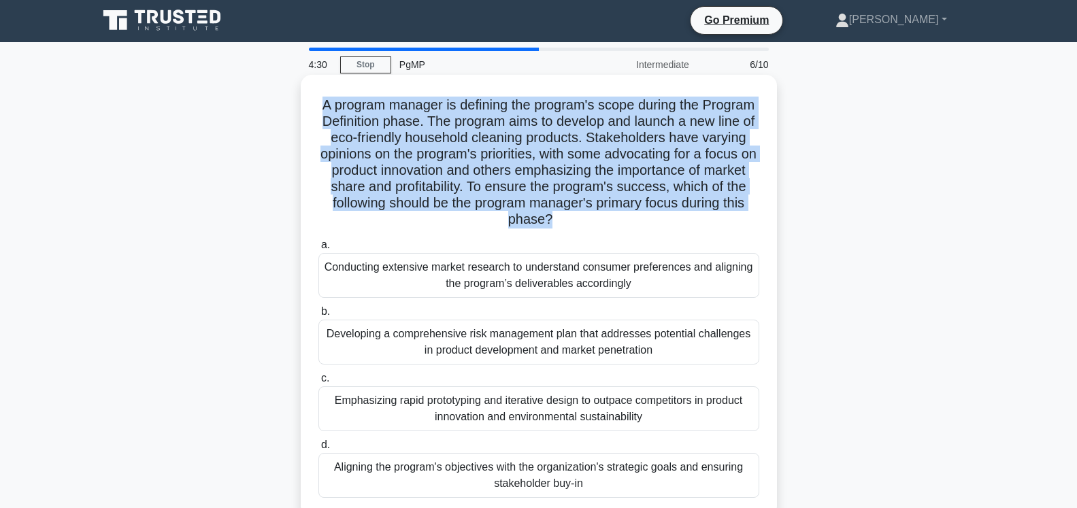
scroll to position [139, 0]
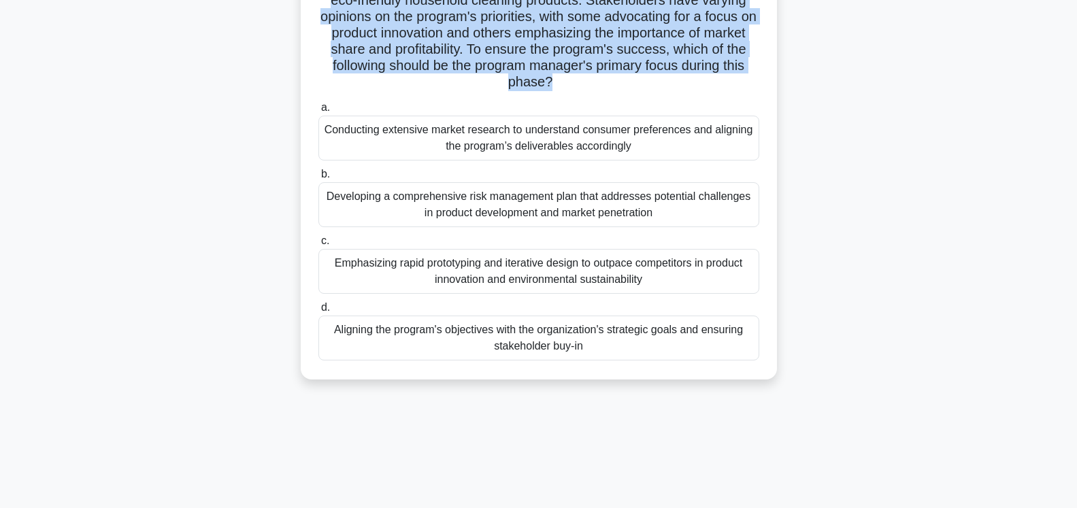
drag, startPoint x: 655, startPoint y: 282, endPoint x: 317, endPoint y: 263, distance: 338.6
click at [317, 263] on div "c. Emphasizing rapid prototyping and iterative design to outpace competitors in…" at bounding box center [538, 263] width 457 height 61
drag, startPoint x: 443, startPoint y: 336, endPoint x: 335, endPoint y: 324, distance: 108.2
click at [335, 324] on div "Aligning the program's objectives with the organization's strategic goals and e…" at bounding box center [538, 338] width 441 height 45
click at [534, 328] on div "Aligning the program's objectives with the organization's strategic goals and e…" at bounding box center [538, 338] width 441 height 45
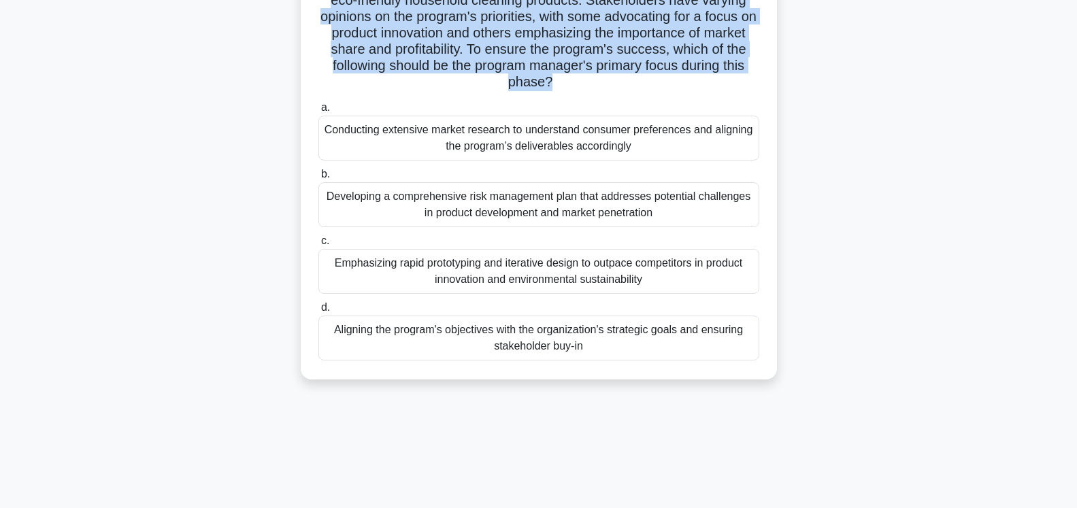
click at [318, 312] on input "d. Aligning the program's objectives with the organization's strategic goals an…" at bounding box center [318, 307] width 0 height 9
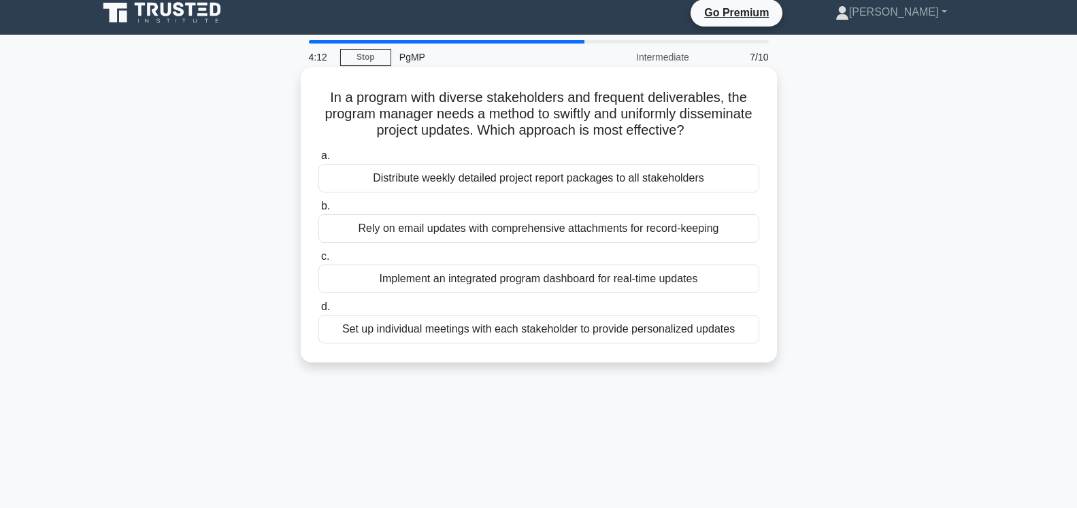
scroll to position [0, 0]
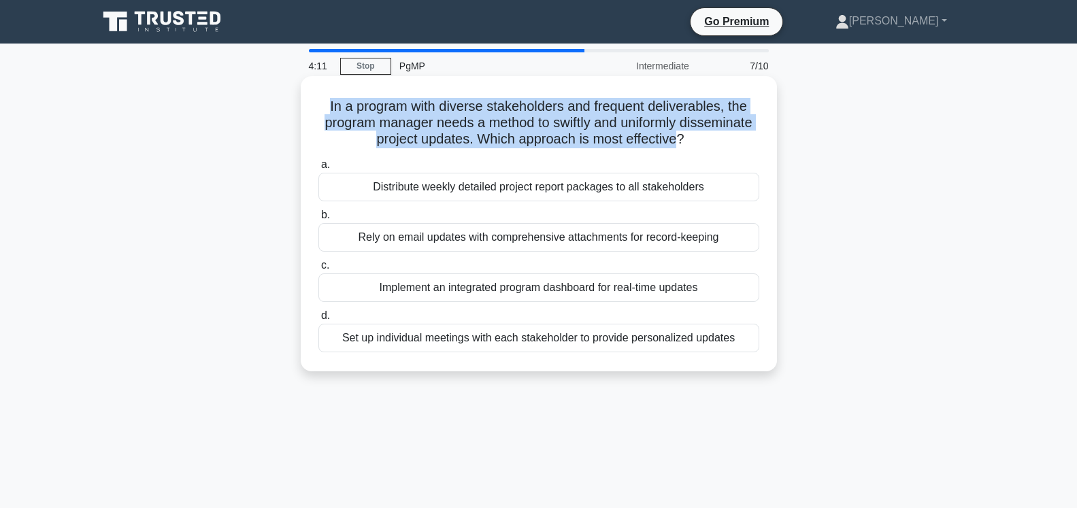
drag, startPoint x: 436, startPoint y: 127, endPoint x: 310, endPoint y: 111, distance: 127.5
click at [310, 111] on div "In a program with diverse stakeholders and frequent deliverables, the program m…" at bounding box center [538, 224] width 465 height 284
drag, startPoint x: 669, startPoint y: 190, endPoint x: 343, endPoint y: 196, distance: 326.6
click at [343, 196] on div "Distribute weekly detailed project report packages to all stakeholders" at bounding box center [538, 187] width 441 height 29
drag, startPoint x: 686, startPoint y: 241, endPoint x: 354, endPoint y: 249, distance: 332.1
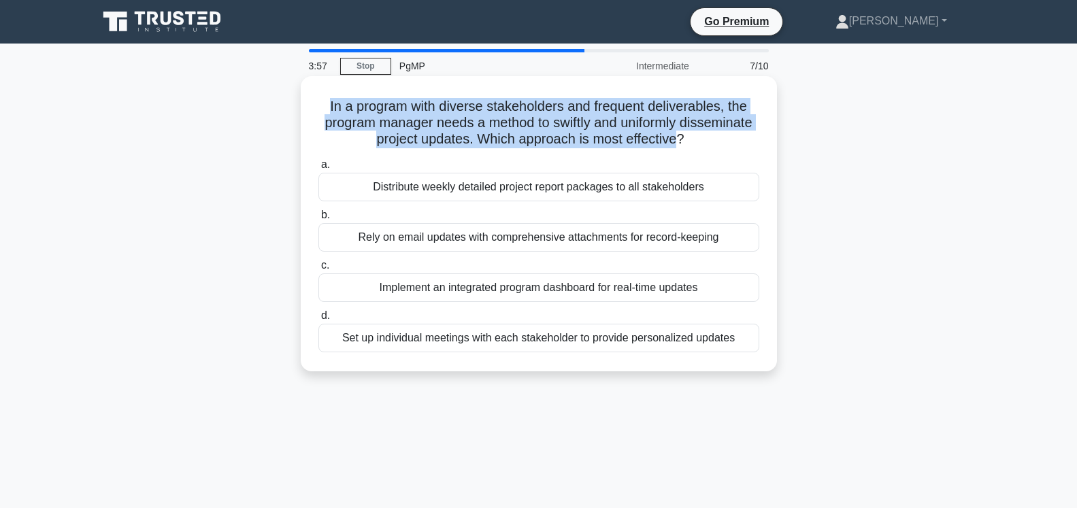
click at [354, 249] on div "Rely on email updates with comprehensive attachments for record-keeping" at bounding box center [538, 237] width 441 height 29
drag, startPoint x: 707, startPoint y: 286, endPoint x: 358, endPoint y: 293, distance: 348.3
click at [358, 293] on div "Implement an integrated program dashboard for real-time updates" at bounding box center [538, 287] width 441 height 29
drag, startPoint x: 726, startPoint y: 341, endPoint x: 341, endPoint y: 341, distance: 385.7
click at [341, 341] on div "Set up individual meetings with each stakeholder to provide personalized updates" at bounding box center [538, 338] width 441 height 29
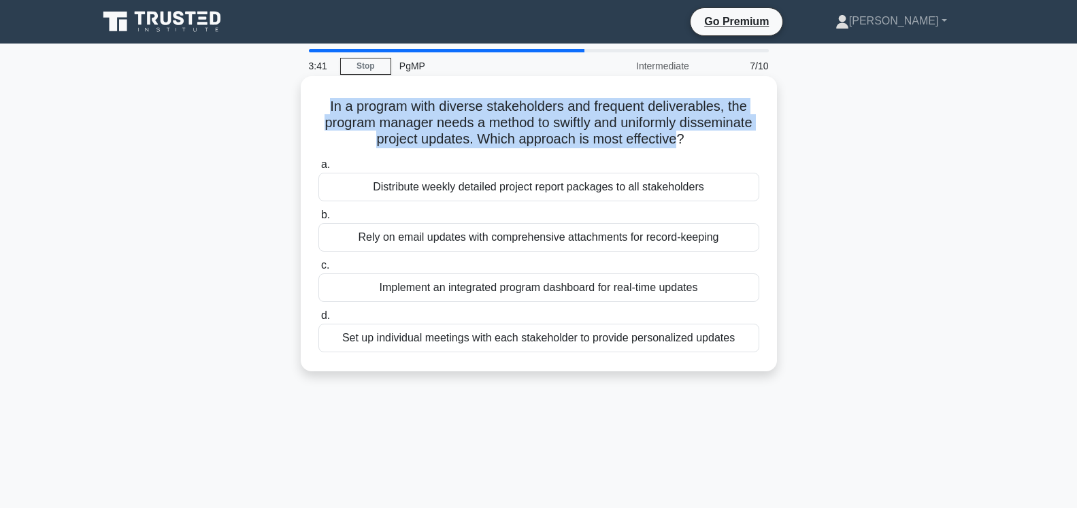
click at [480, 336] on div "Set up individual meetings with each stakeholder to provide personalized updates" at bounding box center [538, 338] width 441 height 29
click at [318, 320] on input "d. Set up individual meetings with each stakeholder to provide personalized upd…" at bounding box center [318, 316] width 0 height 9
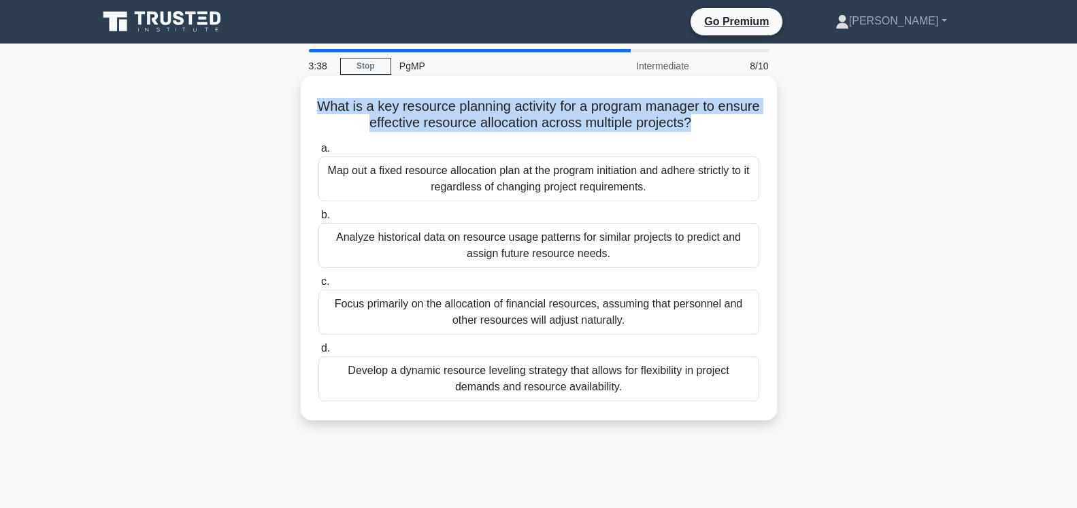
drag, startPoint x: 677, startPoint y: 128, endPoint x: 309, endPoint y: 113, distance: 368.3
click at [309, 113] on div "What is a key resource planning activity for a program manager to ensure effect…" at bounding box center [538, 248] width 465 height 333
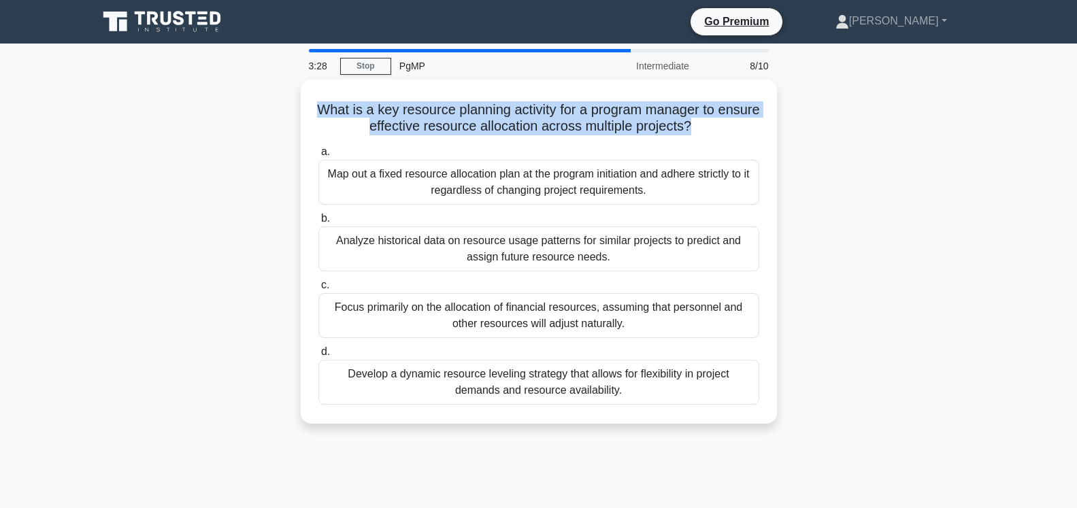
drag, startPoint x: 622, startPoint y: 195, endPoint x: 298, endPoint y: 174, distance: 324.5
click at [298, 174] on div "What is a key resource planning activity for a program manager to ensure effect…" at bounding box center [539, 260] width 898 height 361
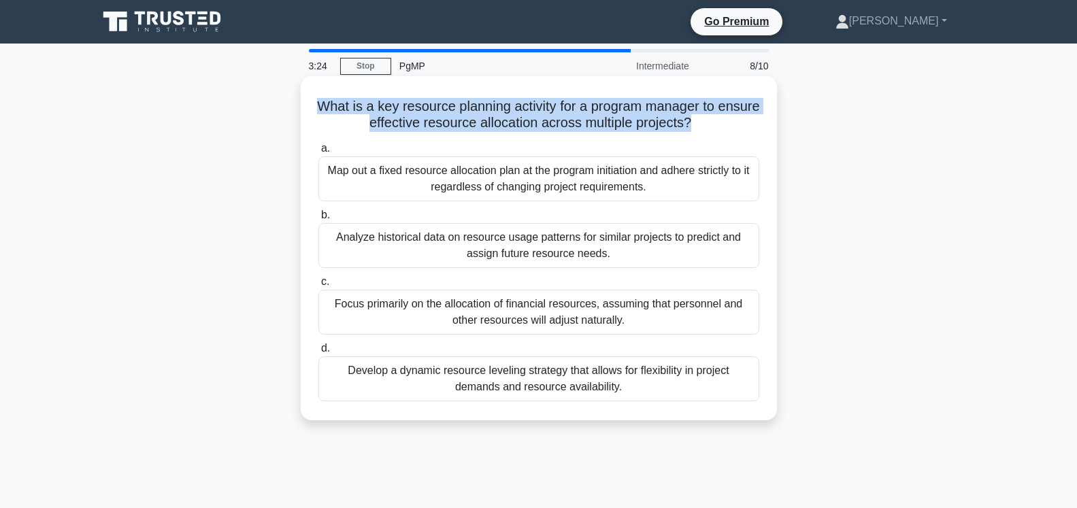
drag, startPoint x: 533, startPoint y: 258, endPoint x: 320, endPoint y: 239, distance: 213.1
click at [320, 239] on div "Analyze historical data on resource usage patterns for similar projects to pred…" at bounding box center [538, 245] width 441 height 45
drag, startPoint x: 408, startPoint y: 322, endPoint x: 312, endPoint y: 308, distance: 97.0
click at [312, 308] on div "c. Focus primarily on the allocation of financial resources, assuming that pers…" at bounding box center [538, 303] width 457 height 61
drag, startPoint x: 628, startPoint y: 392, endPoint x: 340, endPoint y: 371, distance: 288.6
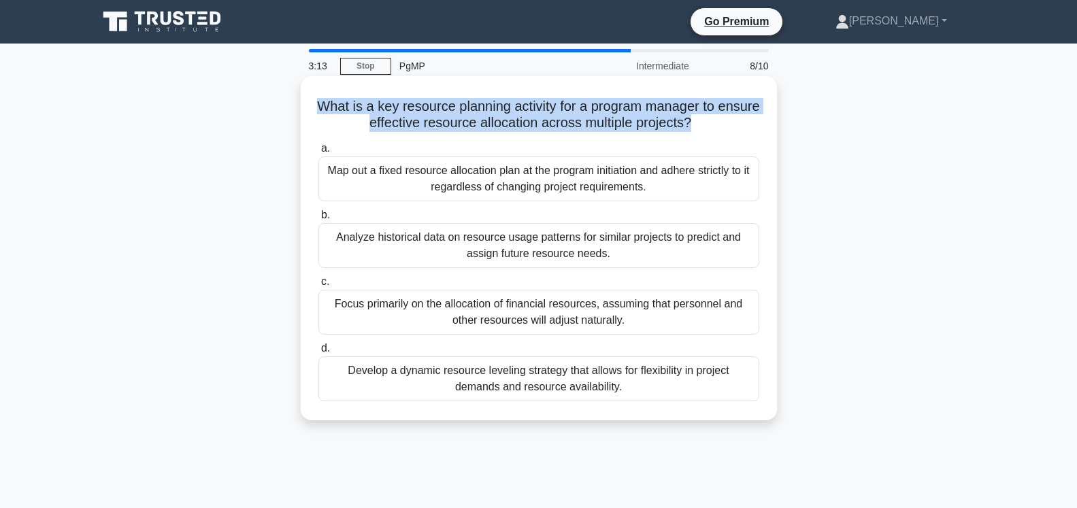
click at [340, 371] on div "Develop a dynamic resource leveling strategy that allows for flexibility in pro…" at bounding box center [538, 378] width 441 height 45
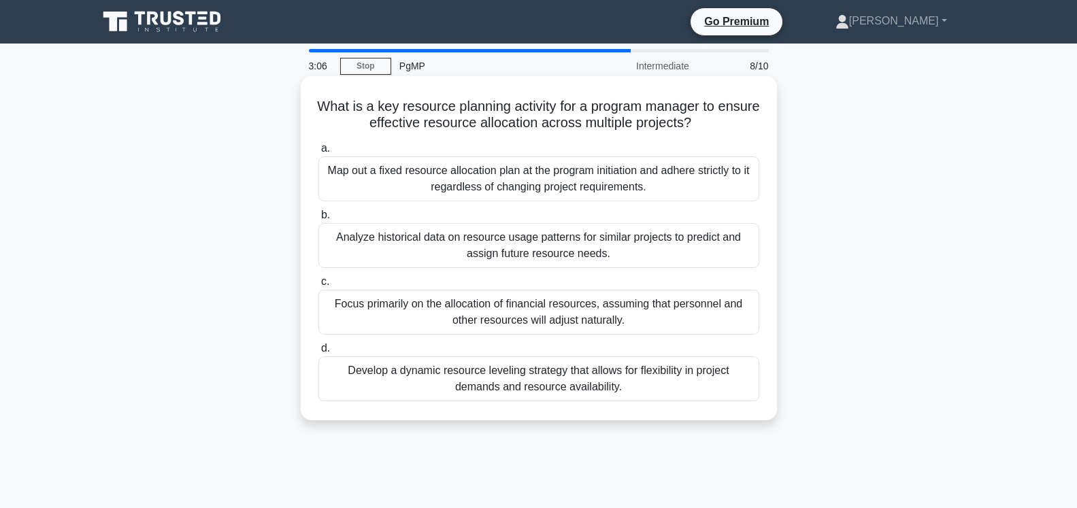
click at [554, 230] on div "Analyze historical data on resource usage patterns for similar projects to pred…" at bounding box center [538, 245] width 441 height 45
click at [318, 220] on input "b. Analyze historical data on resource usage patterns for similar projects to p…" at bounding box center [318, 215] width 0 height 9
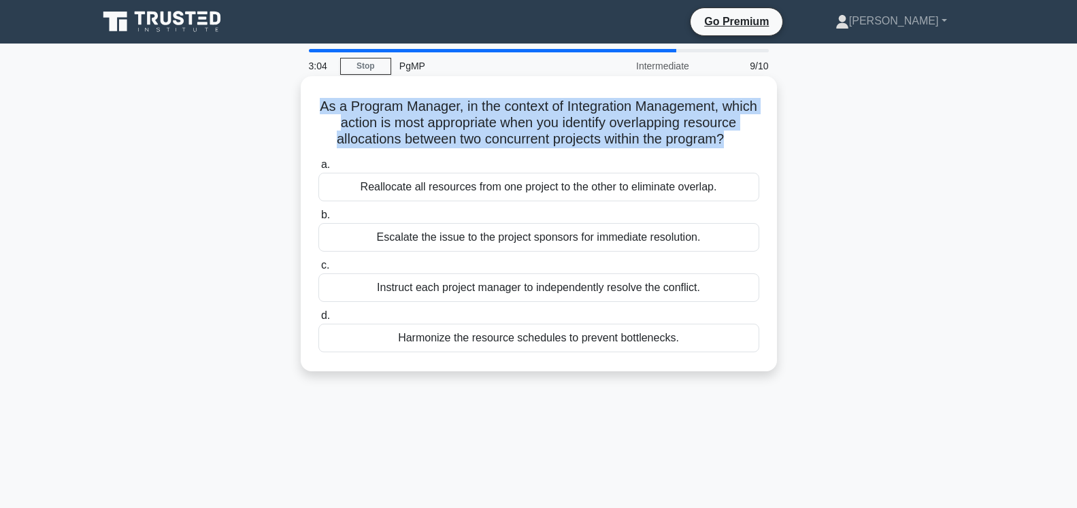
drag, startPoint x: 724, startPoint y: 138, endPoint x: 301, endPoint y: 112, distance: 424.6
click at [301, 112] on div "As a Program Manager, in the context of Integration Management, which action is…" at bounding box center [539, 223] width 476 height 295
drag, startPoint x: 533, startPoint y: 196, endPoint x: 344, endPoint y: 213, distance: 189.2
click at [344, 213] on div "a. Reallocate all resources from one project to the other to eliminate overlap.…" at bounding box center [538, 254] width 457 height 201
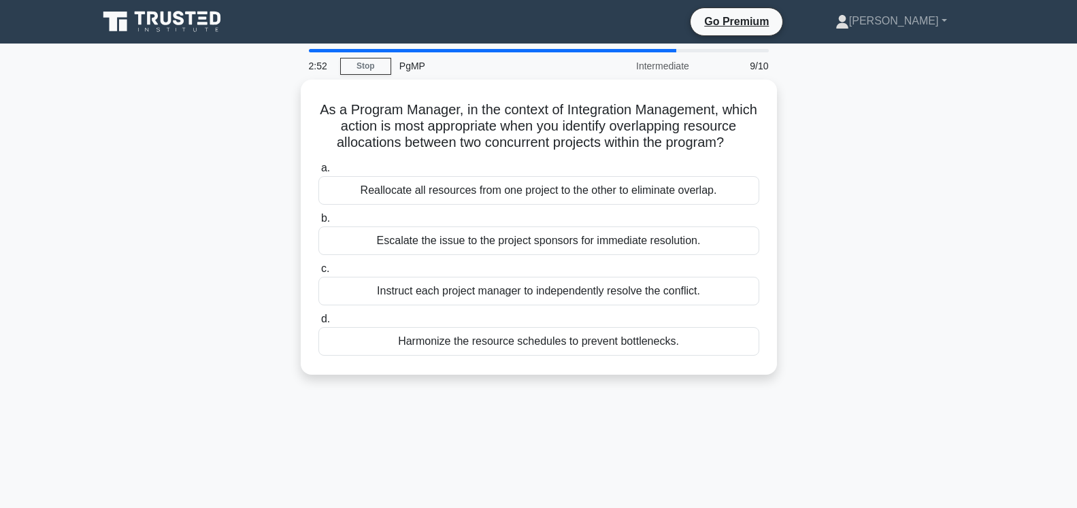
drag, startPoint x: 831, startPoint y: 193, endPoint x: 810, endPoint y: 196, distance: 20.7
click at [820, 195] on div "As a Program Manager, in the context of Integration Management, which action is…" at bounding box center [539, 236] width 898 height 312
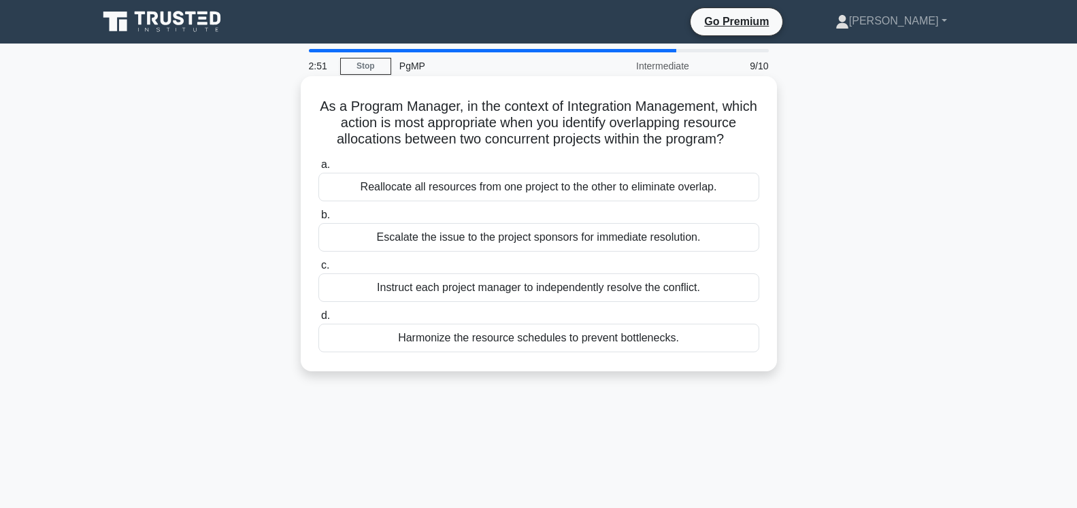
drag, startPoint x: 519, startPoint y: 191, endPoint x: 335, endPoint y: 181, distance: 184.6
click at [335, 181] on div "Reallocate all resources from one project to the other to eliminate overlap." at bounding box center [538, 187] width 441 height 29
drag, startPoint x: 702, startPoint y: 240, endPoint x: 374, endPoint y: 241, distance: 327.9
click at [374, 241] on div "Escalate the issue to the project sponsors for immediate resolution." at bounding box center [538, 237] width 441 height 29
drag, startPoint x: 703, startPoint y: 290, endPoint x: 350, endPoint y: 303, distance: 353.3
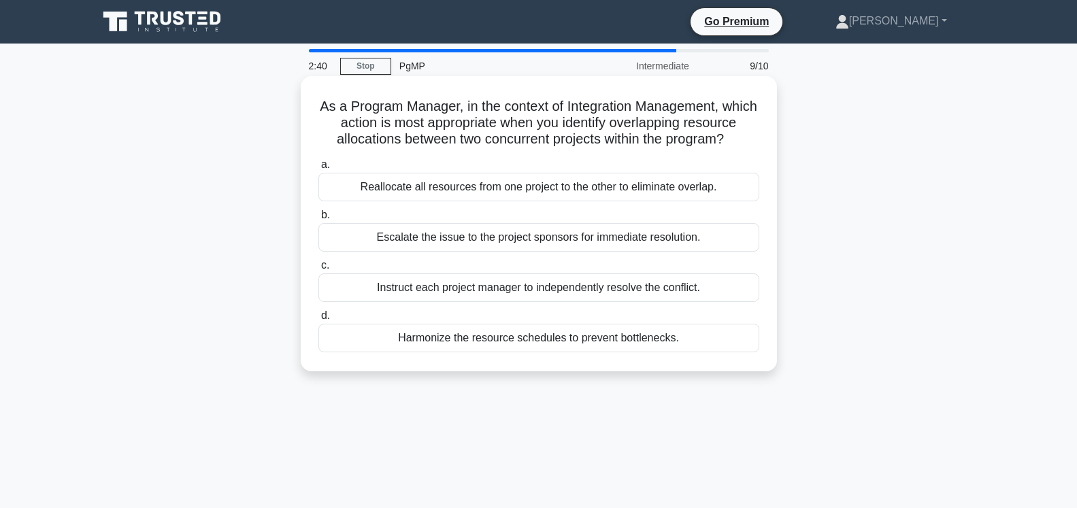
click at [350, 302] on div "Instruct each project manager to independently resolve the conflict." at bounding box center [538, 287] width 441 height 29
drag, startPoint x: 673, startPoint y: 342, endPoint x: 363, endPoint y: 335, distance: 310.3
click at [363, 335] on div "Harmonize the resource schedules to prevent bottlenecks." at bounding box center [538, 338] width 441 height 29
click at [524, 190] on div "Reallocate all resources from one project to the other to eliminate overlap." at bounding box center [538, 187] width 441 height 29
click at [318, 169] on input "a. Reallocate all resources from one project to the other to eliminate overlap." at bounding box center [318, 165] width 0 height 9
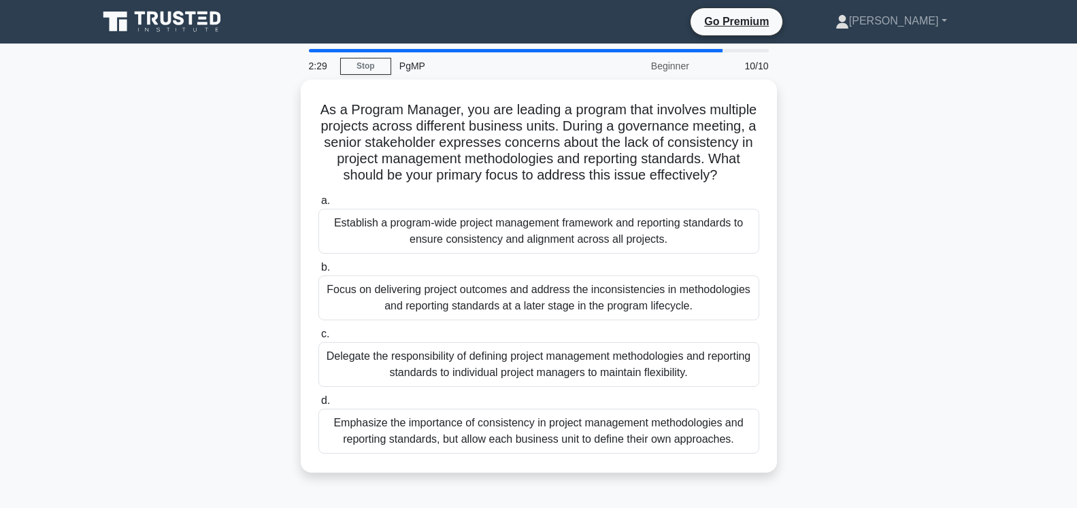
drag, startPoint x: 716, startPoint y: 176, endPoint x: 293, endPoint y: 105, distance: 429.0
click at [293, 105] on div "As a Program Manager, you are leading a program that involves multiple projects…" at bounding box center [539, 285] width 898 height 410
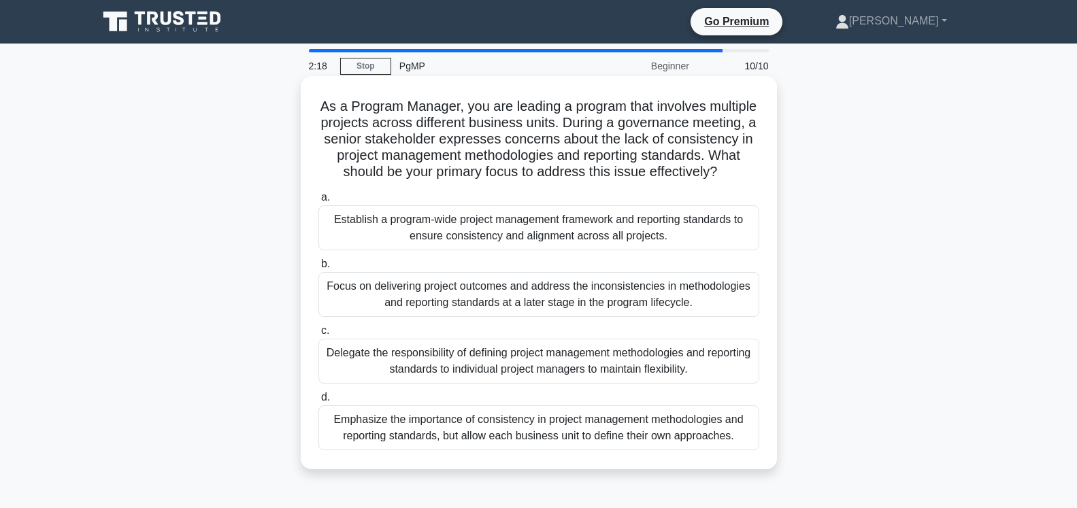
drag, startPoint x: 450, startPoint y: 237, endPoint x: 323, endPoint y: 223, distance: 127.3
click at [323, 223] on div "Establish a program-wide project management framework and reporting standards t…" at bounding box center [538, 227] width 441 height 45
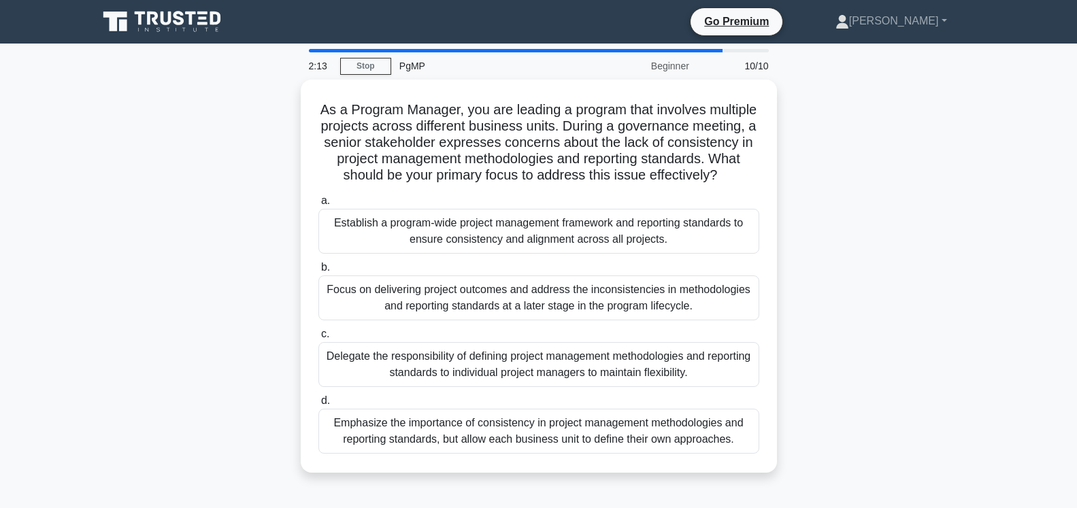
drag, startPoint x: 465, startPoint y: 297, endPoint x: 300, endPoint y: 285, distance: 165.0
click at [300, 285] on div "As a Program Manager, you are leading a program that involves multiple projects…" at bounding box center [539, 285] width 898 height 410
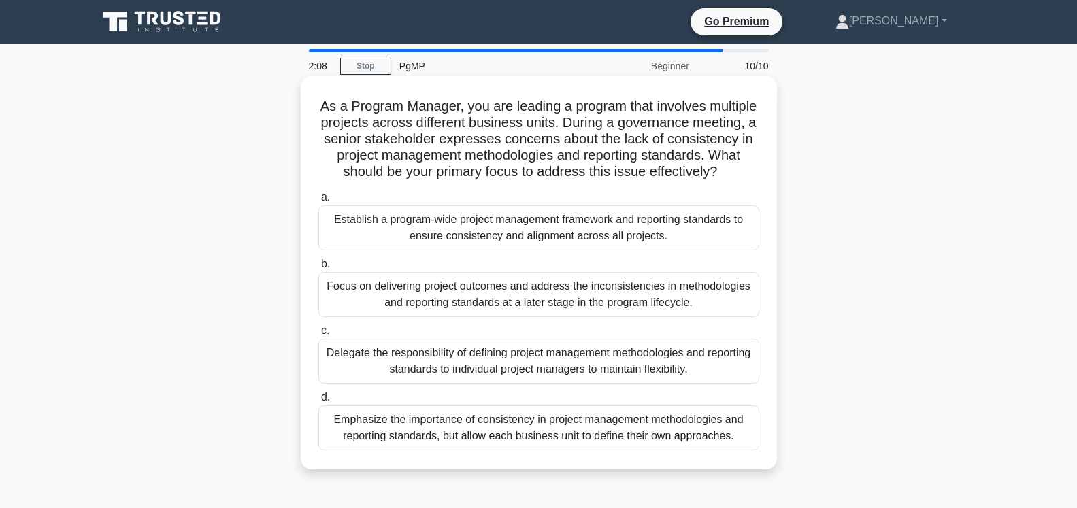
drag, startPoint x: 688, startPoint y: 373, endPoint x: 337, endPoint y: 356, distance: 351.4
click at [337, 356] on div "Delegate the responsibility of defining project management methodologies and re…" at bounding box center [538, 361] width 441 height 45
drag, startPoint x: 733, startPoint y: 442, endPoint x: 329, endPoint y: 422, distance: 403.9
click at [329, 422] on div "Emphasize the importance of consistency in project management methodologies and…" at bounding box center [538, 427] width 441 height 45
click at [628, 416] on div "Emphasize the importance of consistency in project management methodologies and…" at bounding box center [538, 427] width 441 height 45
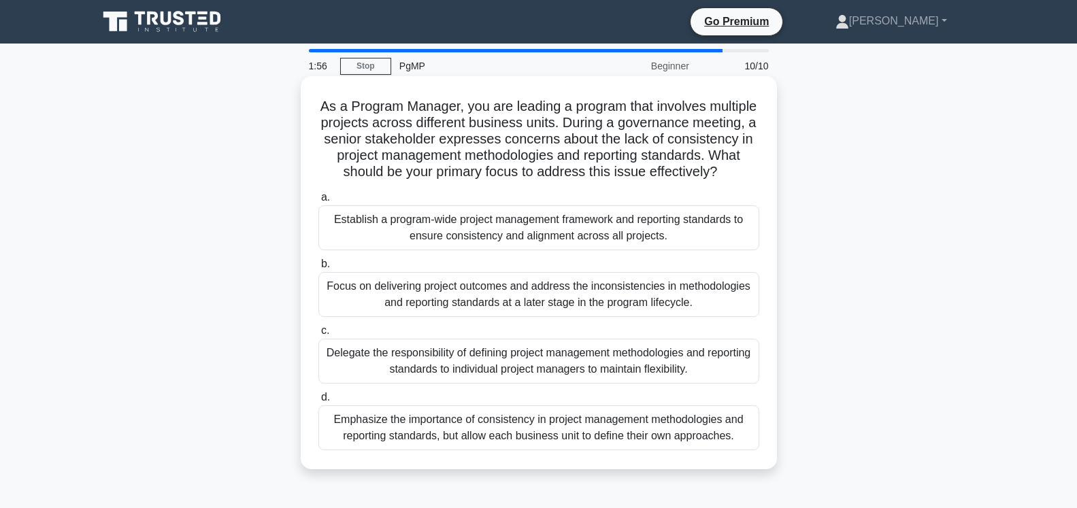
click at [318, 402] on input "d. Emphasize the importance of consistency in project management methodologies …" at bounding box center [318, 397] width 0 height 9
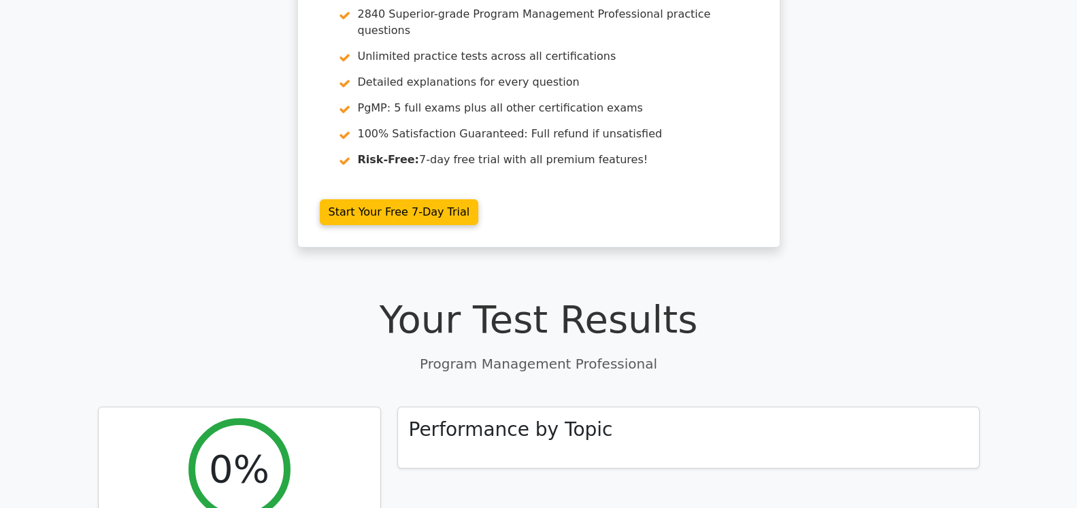
scroll to position [139, 0]
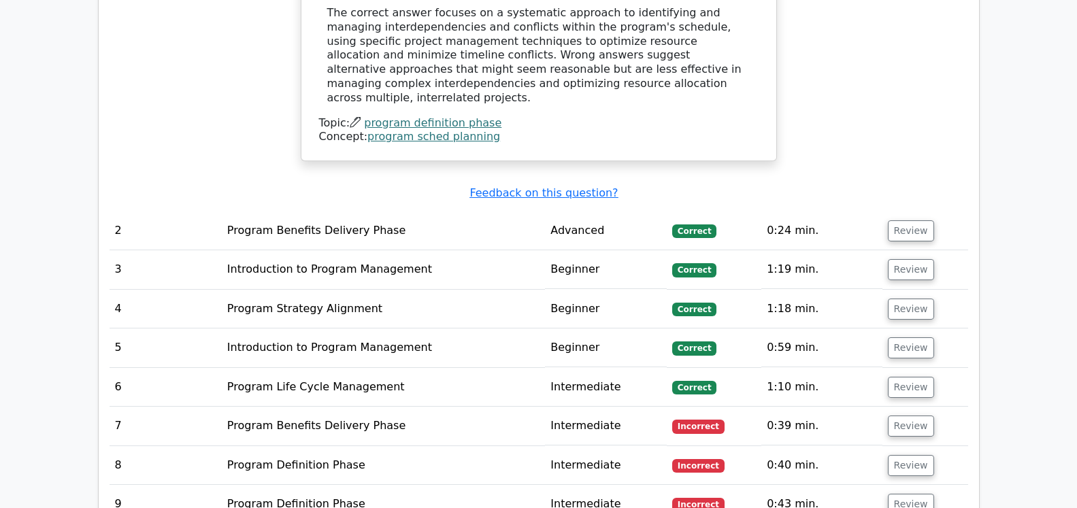
scroll to position [1735, 0]
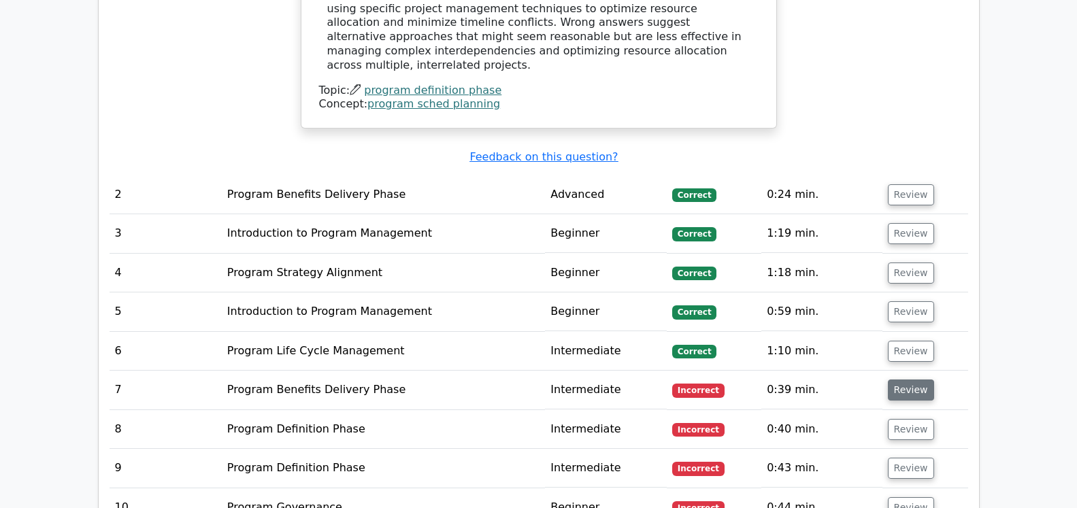
click at [901, 380] on button "Review" at bounding box center [911, 390] width 46 height 21
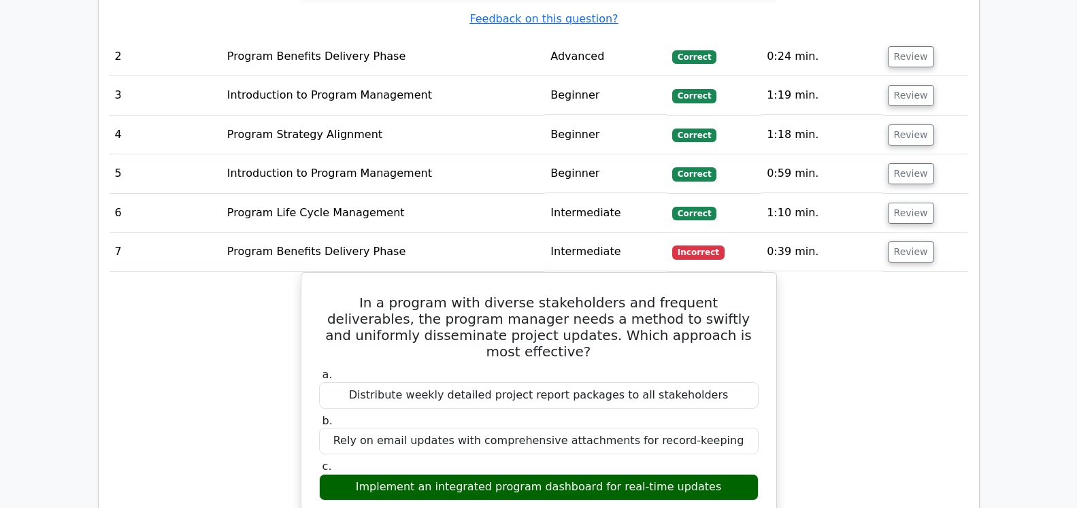
scroll to position [1873, 0]
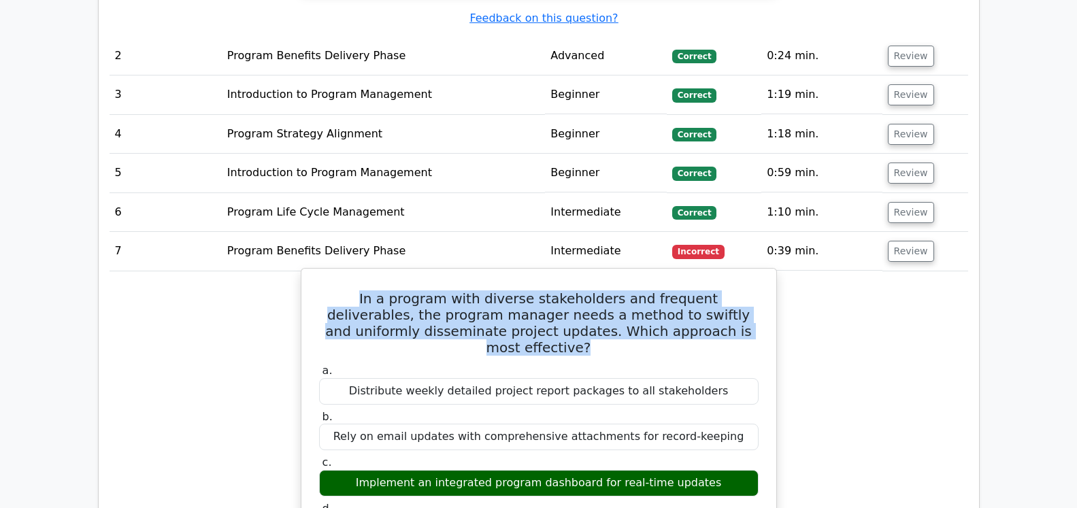
drag, startPoint x: 688, startPoint y: 287, endPoint x: 314, endPoint y: 251, distance: 375.9
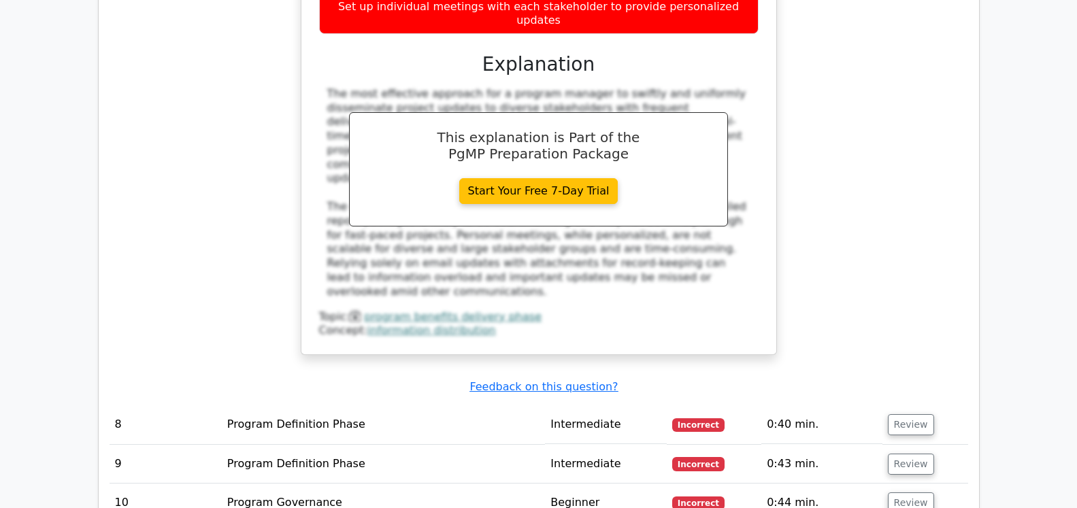
scroll to position [2428, 0]
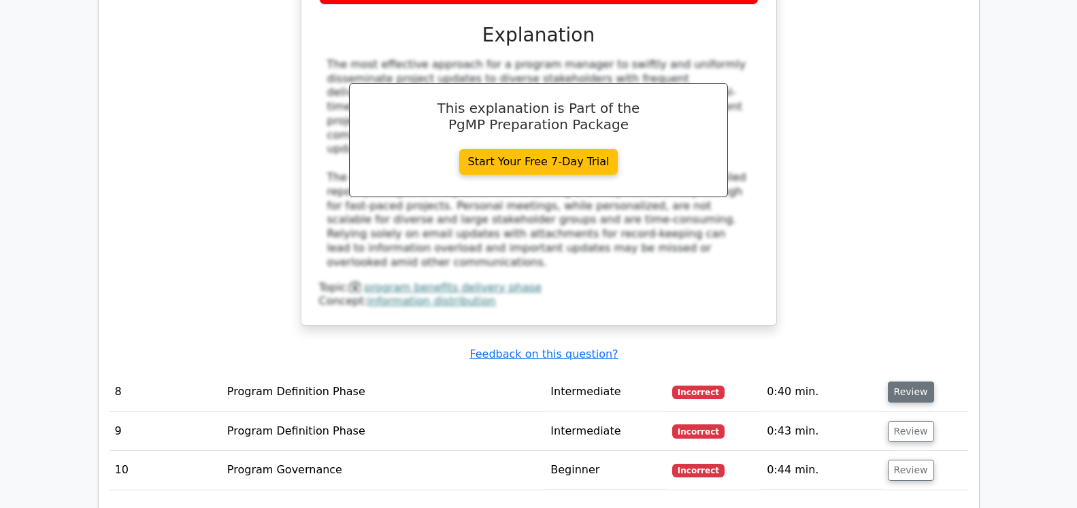
click at [893, 382] on button "Review" at bounding box center [911, 392] width 46 height 21
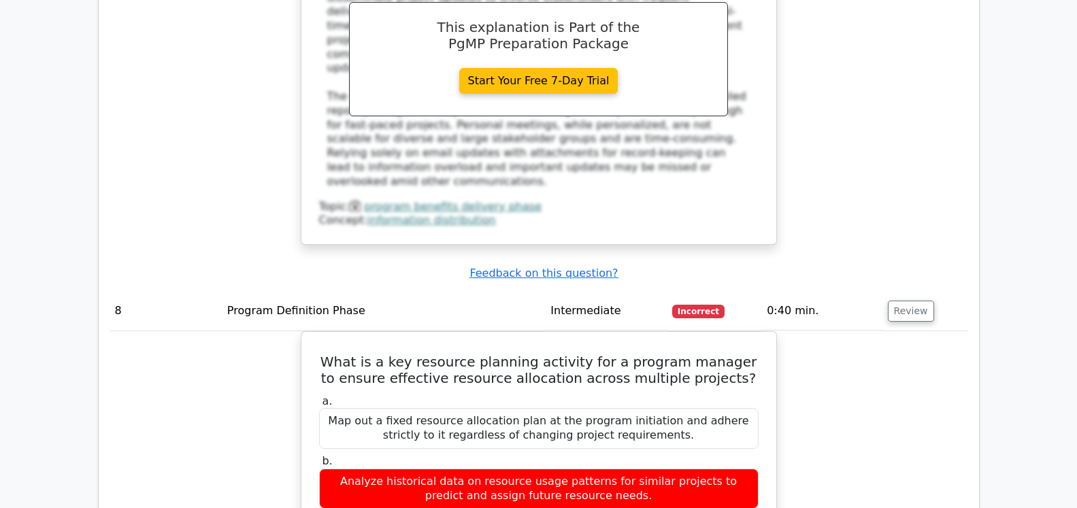
scroll to position [2637, 0]
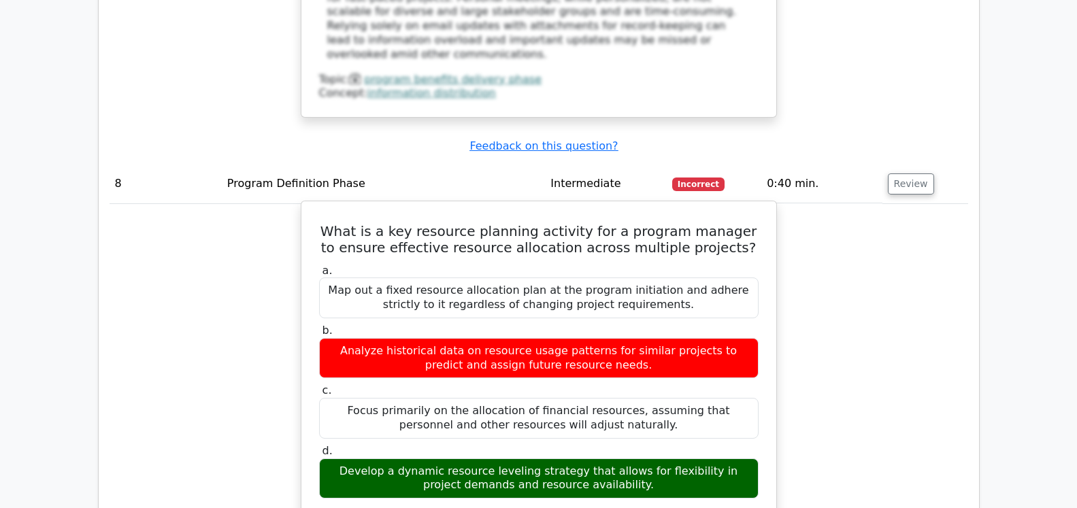
drag, startPoint x: 702, startPoint y: 139, endPoint x: 313, endPoint y: 122, distance: 389.5
click at [313, 207] on div "What is a key resource planning activity for a program manager to ensure effect…" at bounding box center [539, 461] width 464 height 508
drag, startPoint x: 624, startPoint y: 382, endPoint x: 339, endPoint y: 361, distance: 285.8
click at [339, 458] on div "Develop a dynamic resource leveling strategy that allows for flexibility in pro…" at bounding box center [538, 478] width 439 height 41
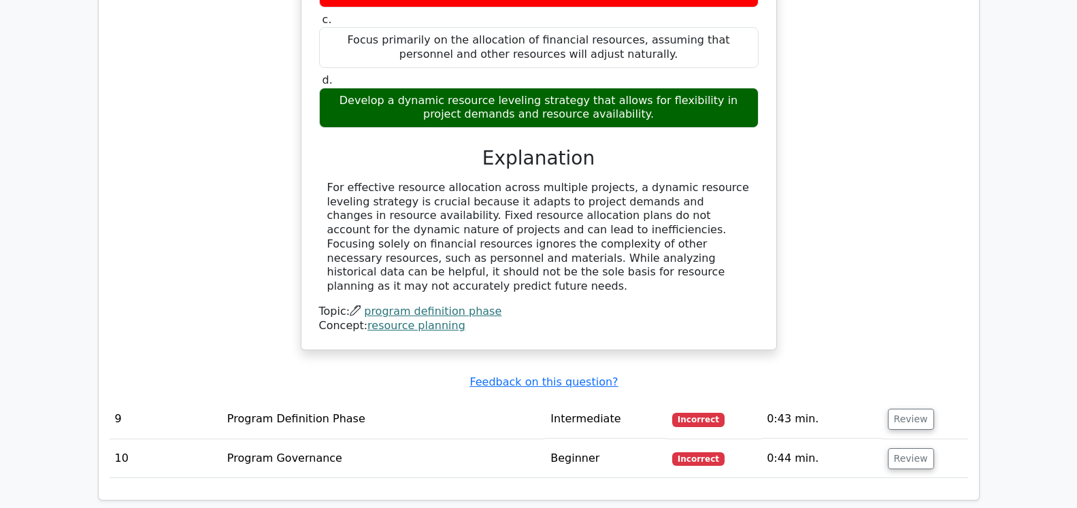
scroll to position [3053, 0]
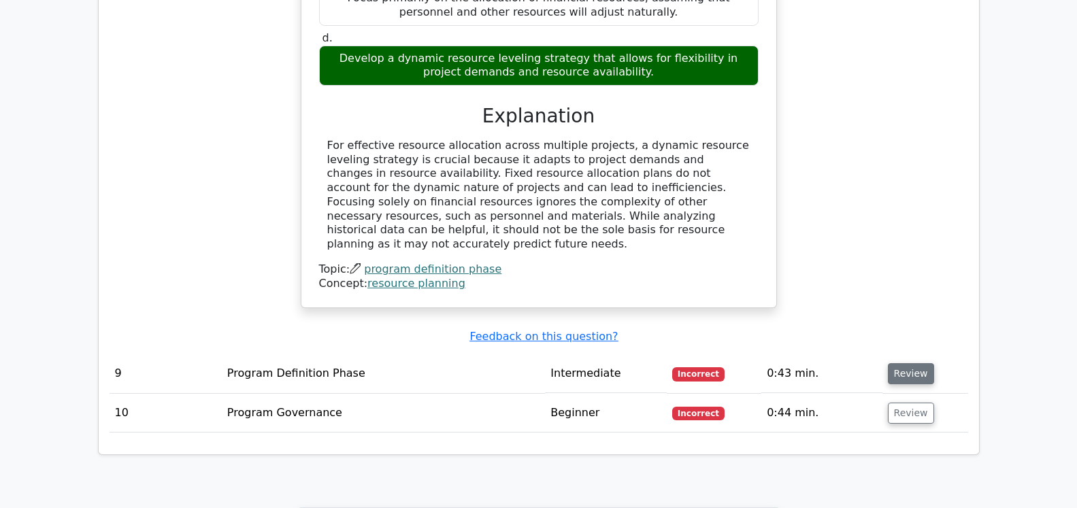
click at [914, 363] on button "Review" at bounding box center [911, 373] width 46 height 21
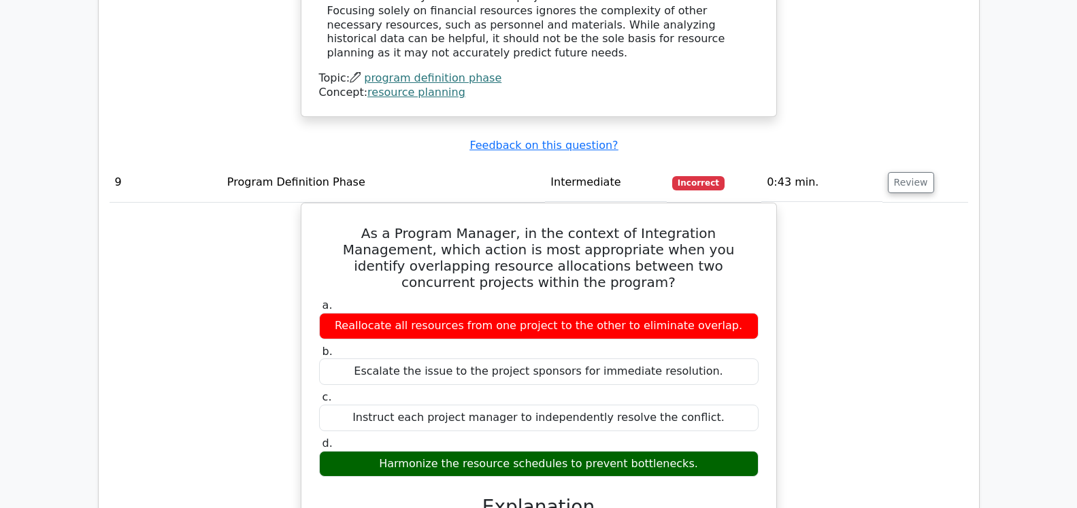
scroll to position [3261, 0]
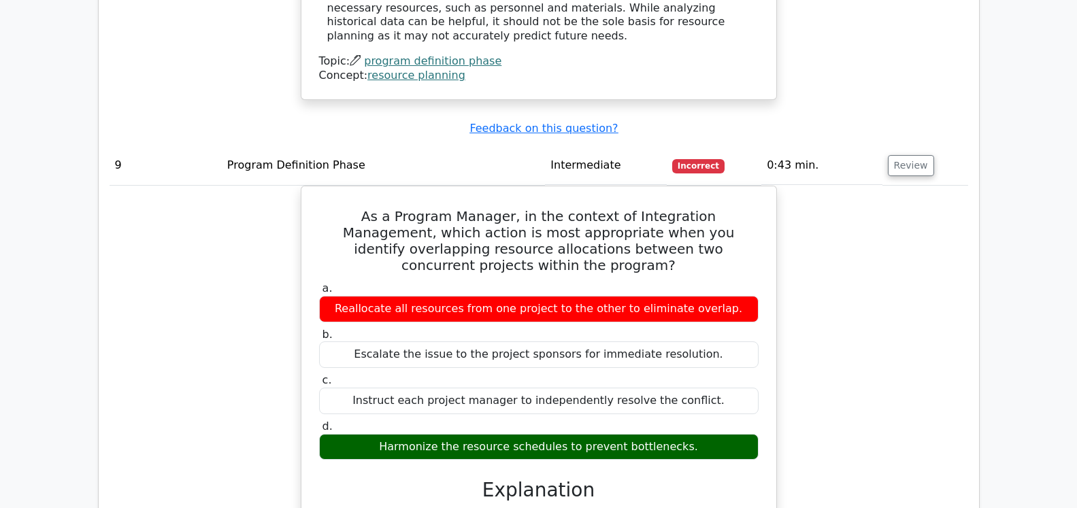
drag, startPoint x: 722, startPoint y: 124, endPoint x: 298, endPoint y: 88, distance: 425.3
click at [298, 186] on div "As a Program Manager, in the context of Integration Management, which action is…" at bounding box center [539, 478] width 858 height 584
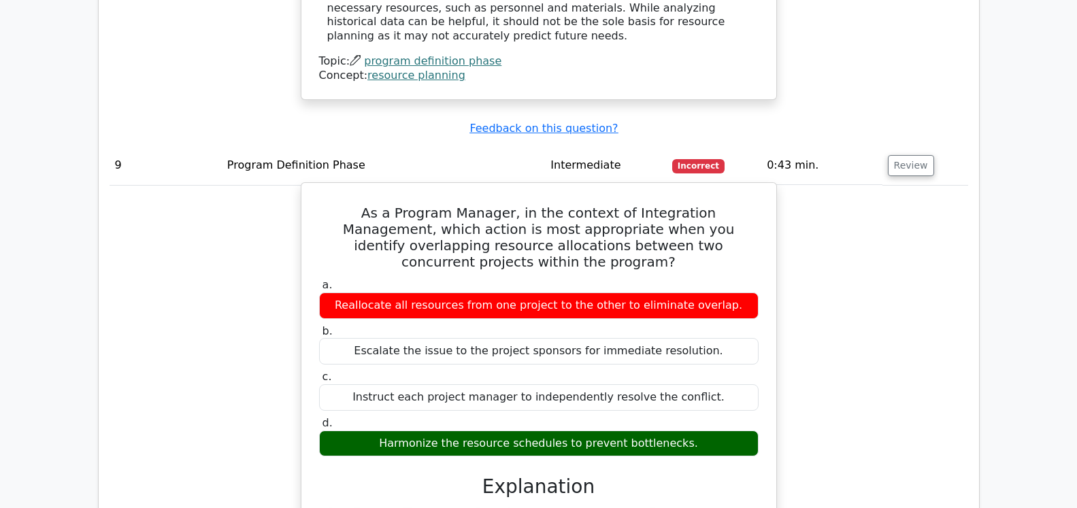
drag, startPoint x: 600, startPoint y: 316, endPoint x: 365, endPoint y: 321, distance: 235.4
click at [365, 321] on div "a. Reallocate all resources from one project to the other to eliminate overlap.…" at bounding box center [539, 503] width 442 height 457
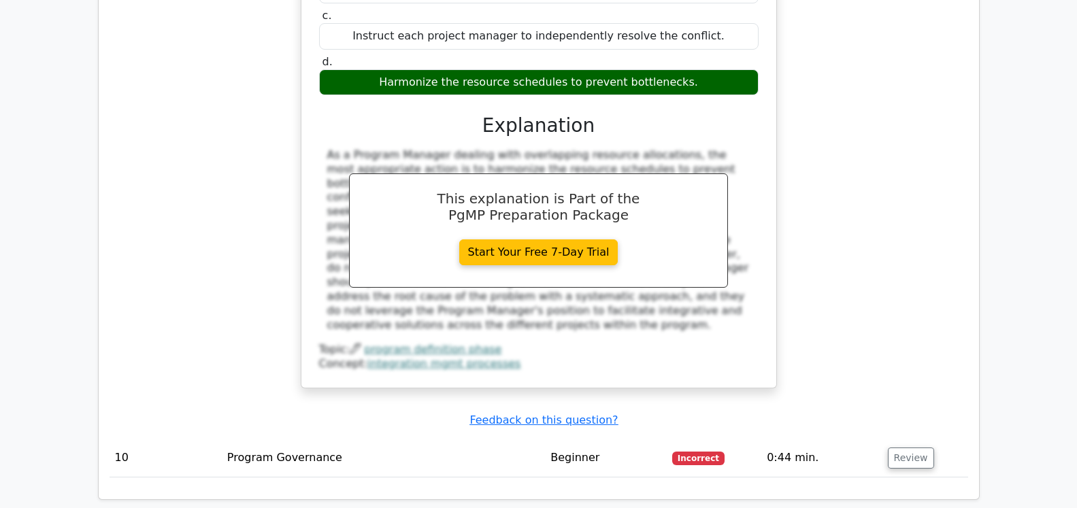
scroll to position [3677, 0]
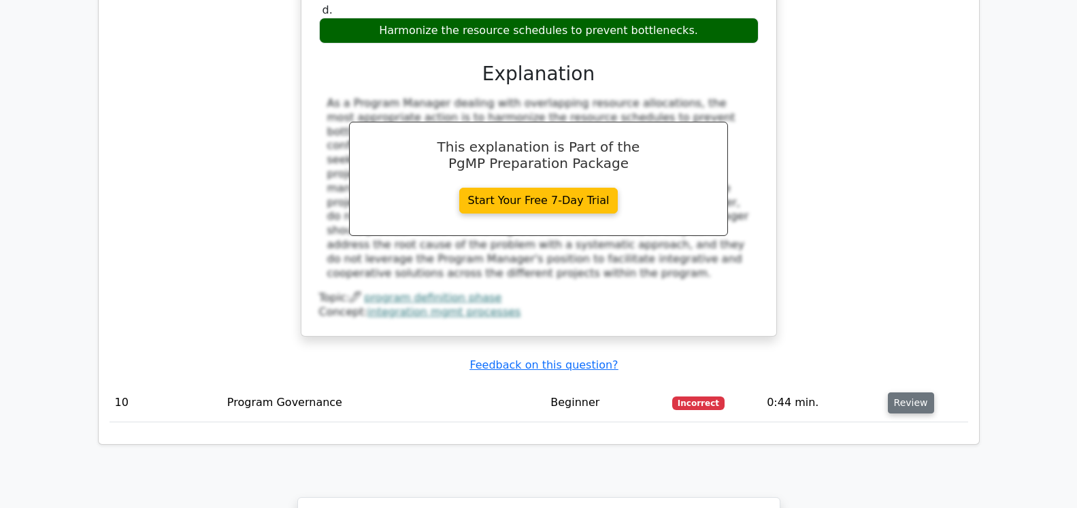
click at [895, 392] on button "Review" at bounding box center [911, 402] width 46 height 21
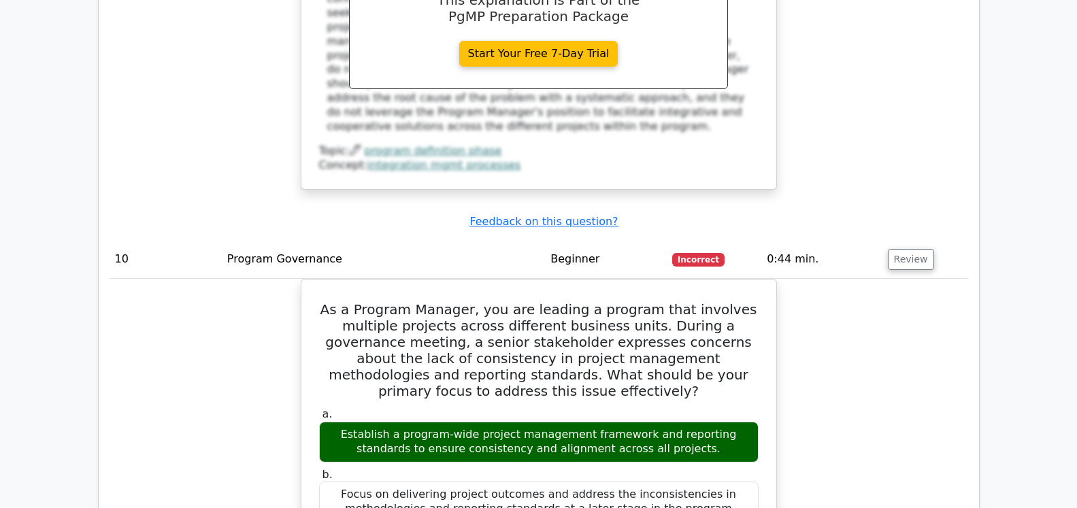
scroll to position [3886, 0]
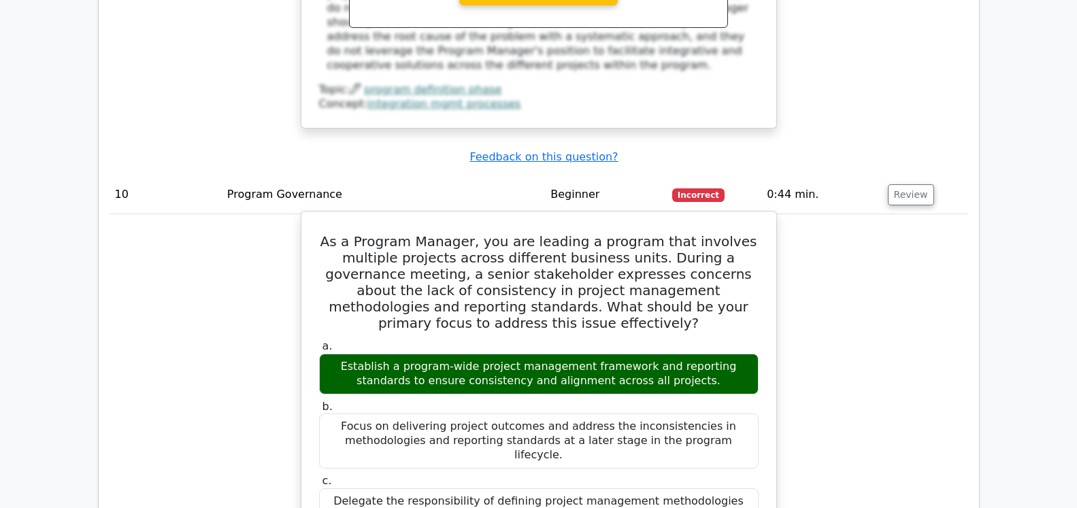
drag, startPoint x: 730, startPoint y: 156, endPoint x: 307, endPoint y: 90, distance: 428.3
drag, startPoint x: 633, startPoint y: 207, endPoint x: 321, endPoint y: 184, distance: 312.4
click at [321, 339] on label "a. Establish a program-wide project management framework and reporting standard…" at bounding box center [538, 366] width 439 height 54
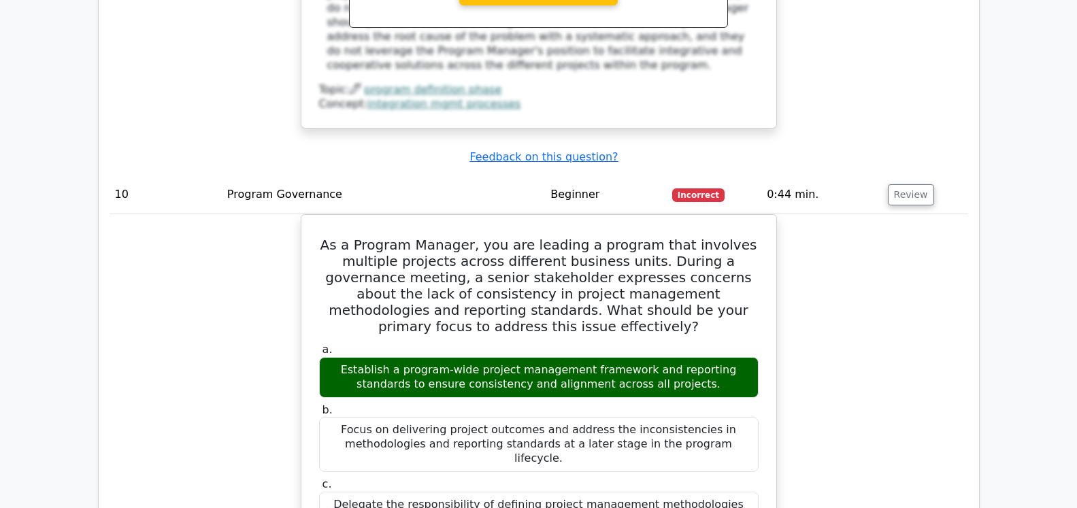
copy div "Establish a program-wide project management framework and reporting standards t…"
